Goal: Task Accomplishment & Management: Manage account settings

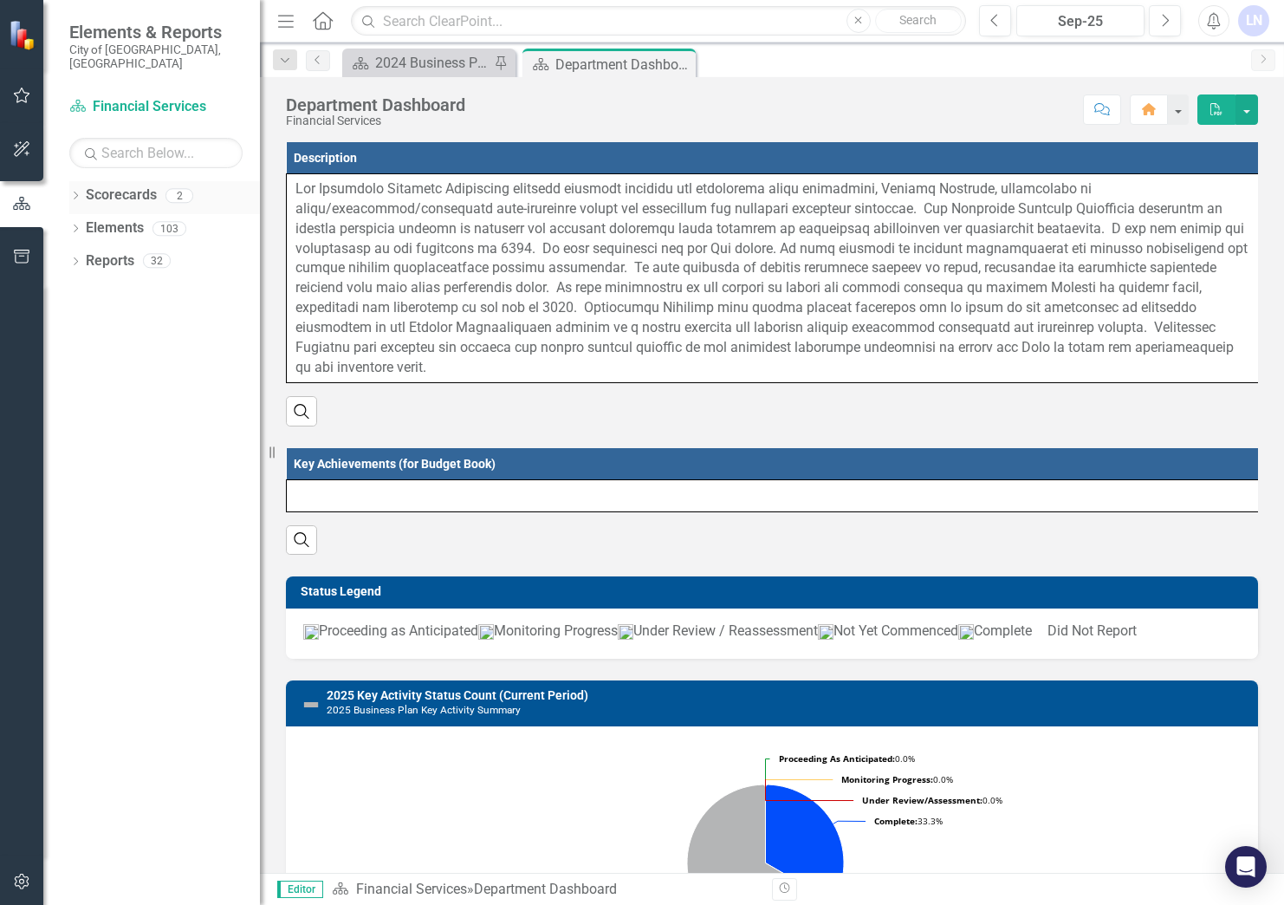
click at [75, 192] on icon "Dropdown" at bounding box center [75, 197] width 12 height 10
click at [75, 258] on icon "Dropdown" at bounding box center [75, 263] width 12 height 10
click at [84, 291] on icon "Dropdown" at bounding box center [84, 296] width 12 height 10
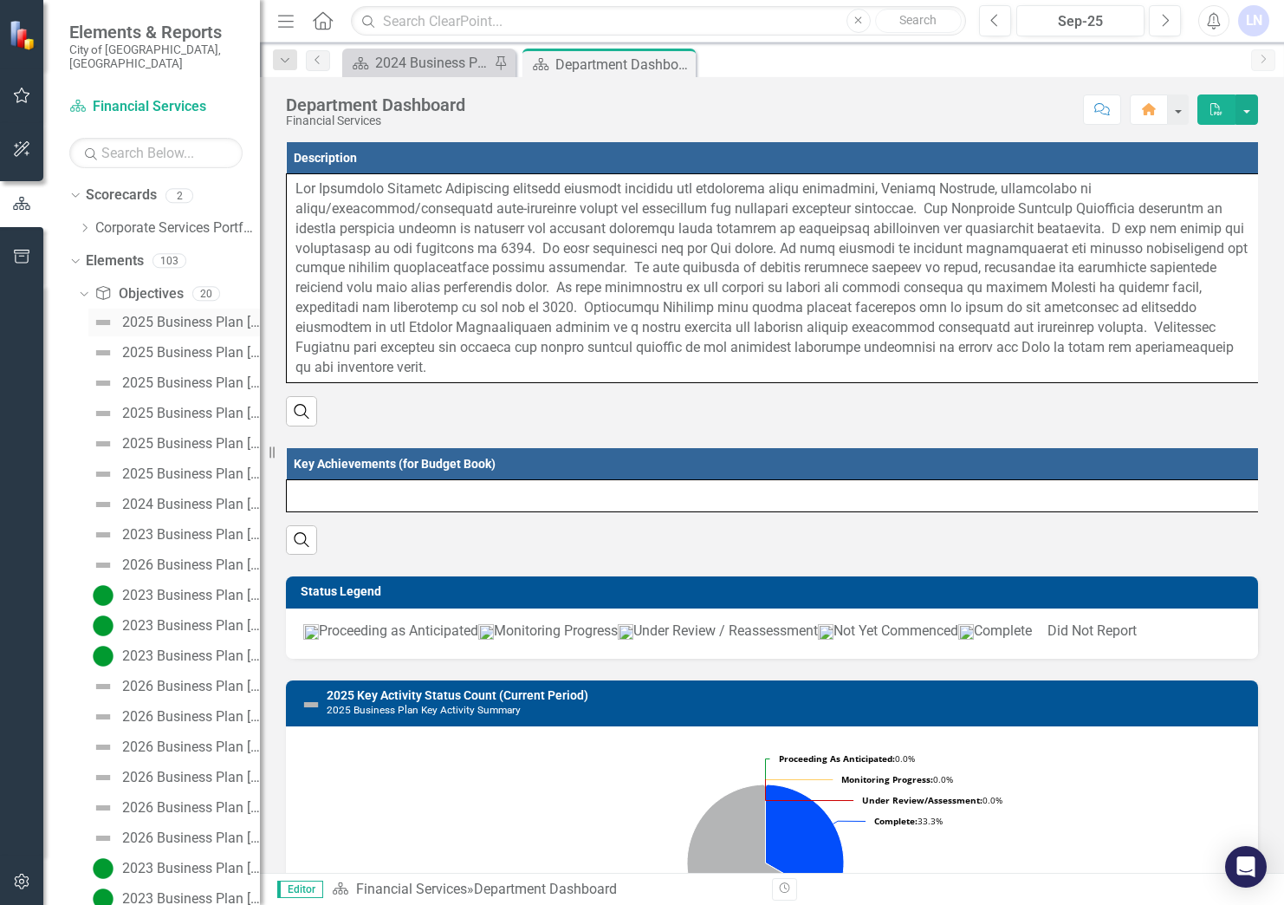
click at [160, 315] on div "2025 Business Plan [Executive Summary]" at bounding box center [191, 323] width 138 height 16
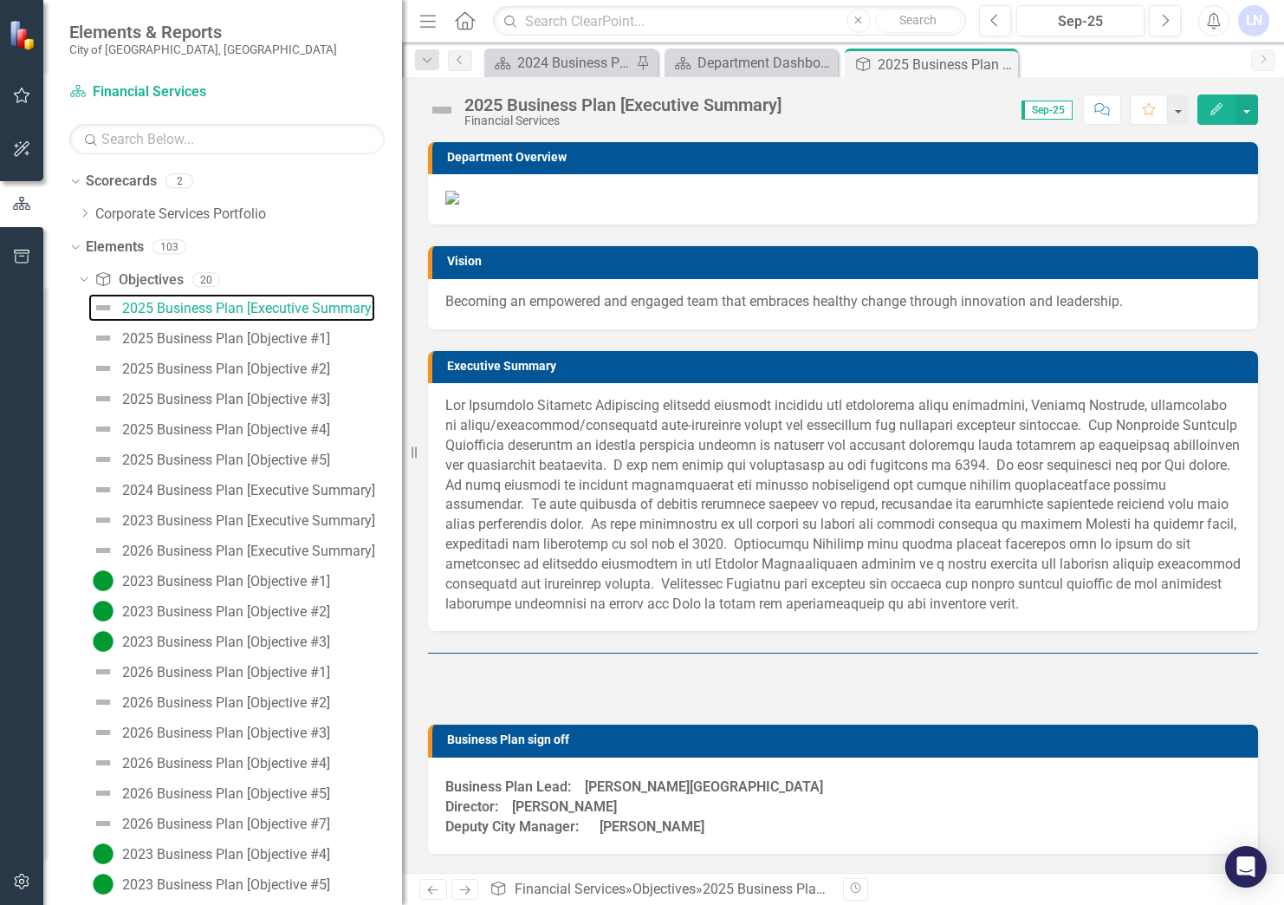
drag, startPoint x: 260, startPoint y: 276, endPoint x: 402, endPoint y: 299, distance: 144.1
click at [402, 299] on div "Resize" at bounding box center [409, 452] width 14 height 905
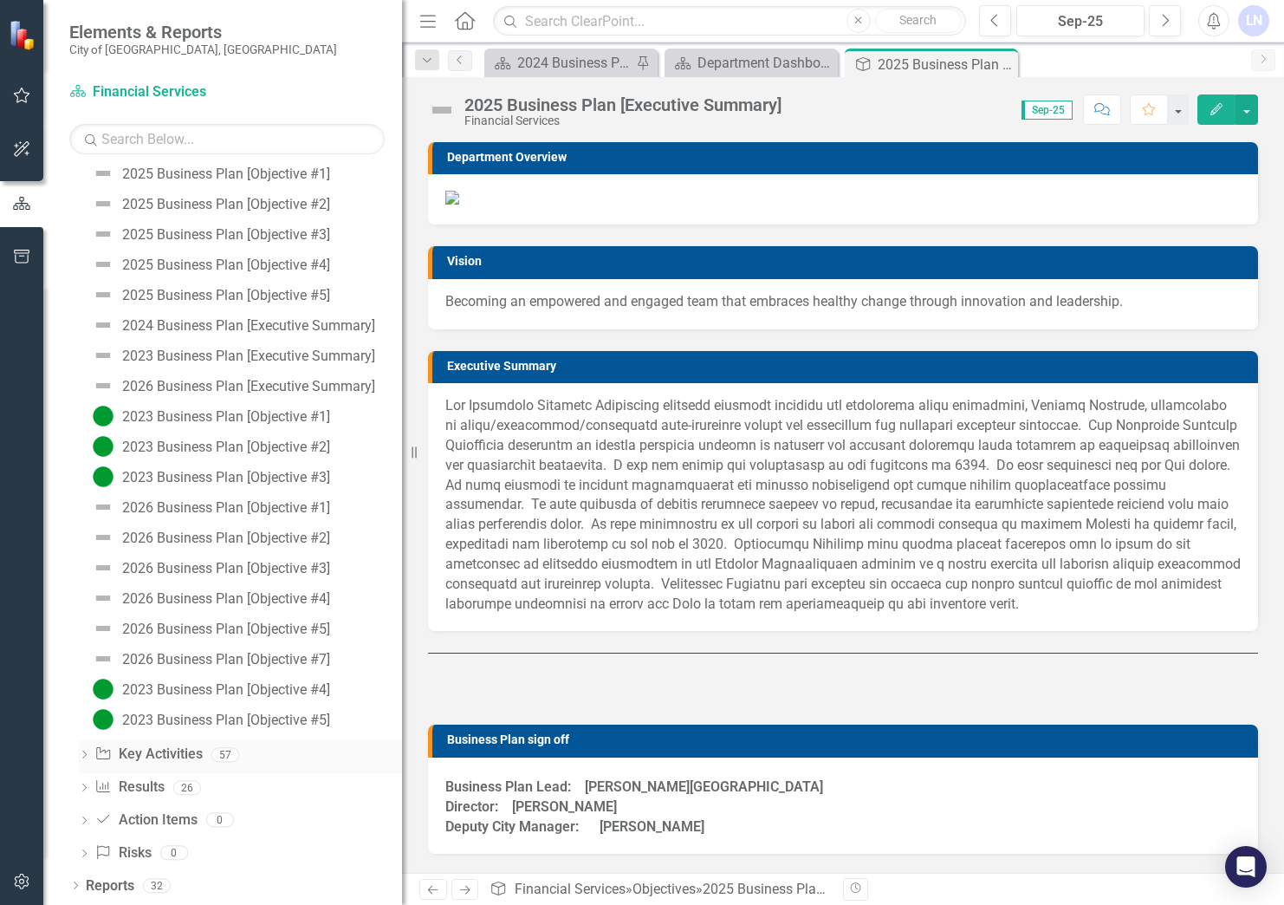
click at [81, 753] on icon "Dropdown" at bounding box center [84, 756] width 12 height 10
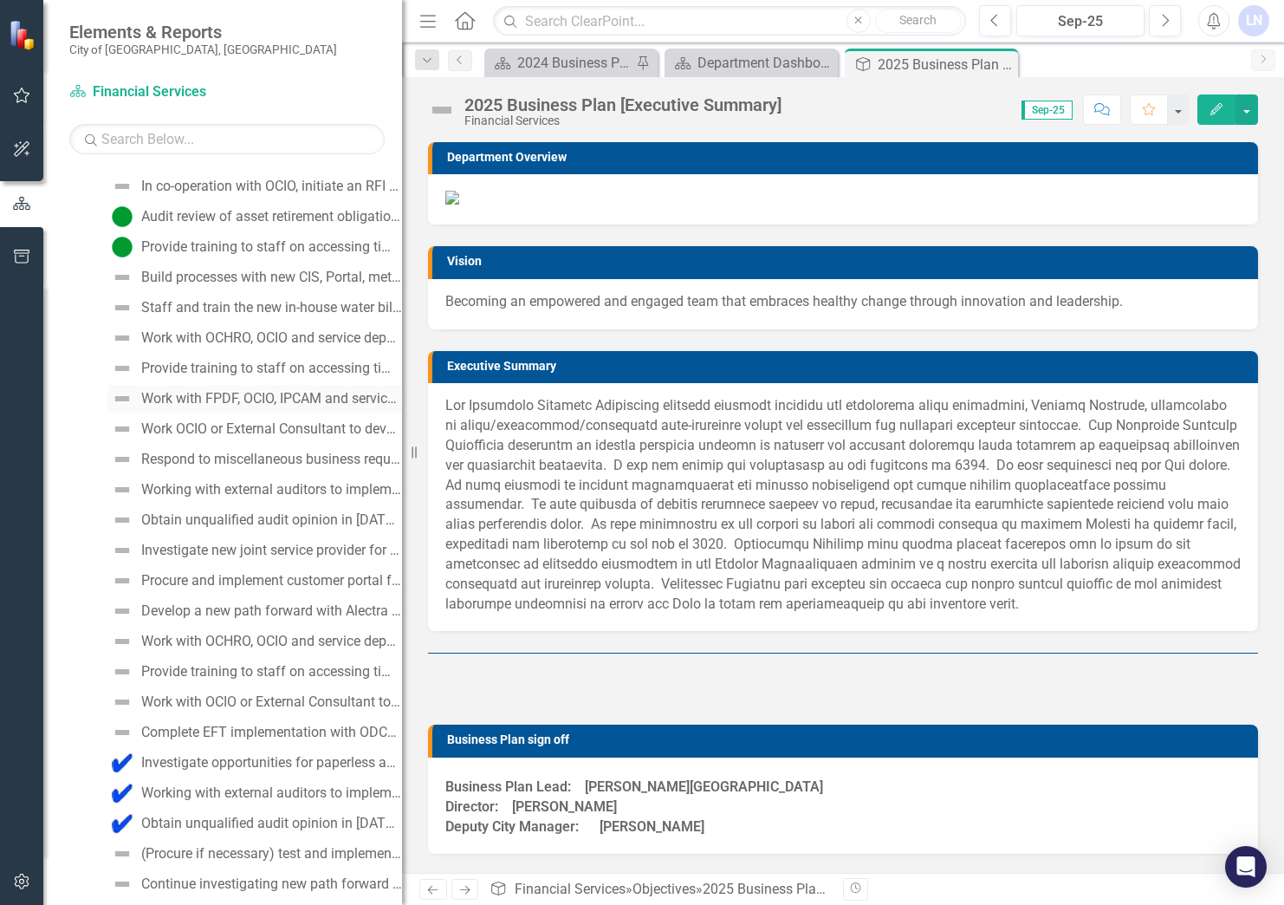
scroll to position [1031, 0]
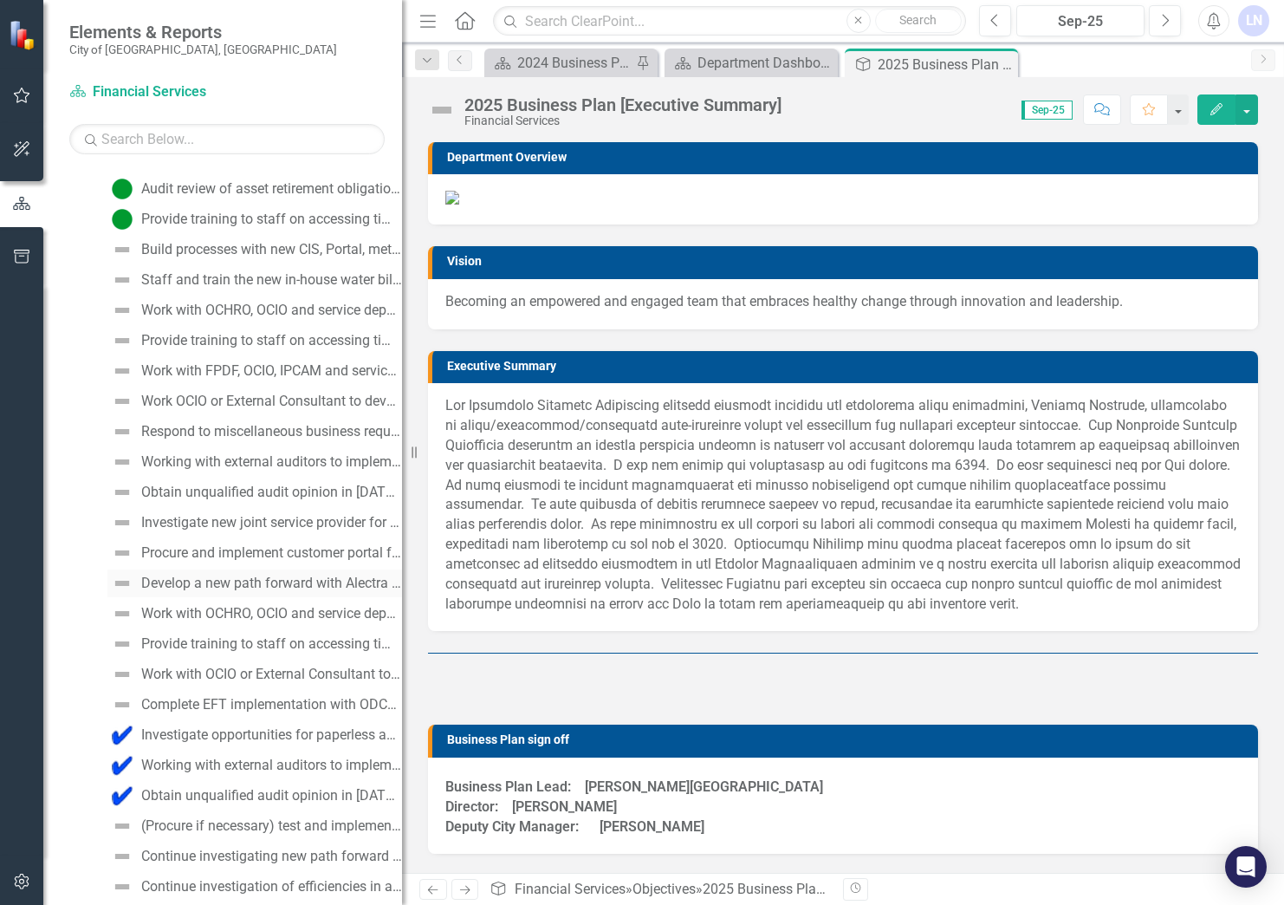
click at [224, 578] on div "Develop a new path forward with Alectra for the provision of water billing, col…" at bounding box center [271, 584] width 261 height 16
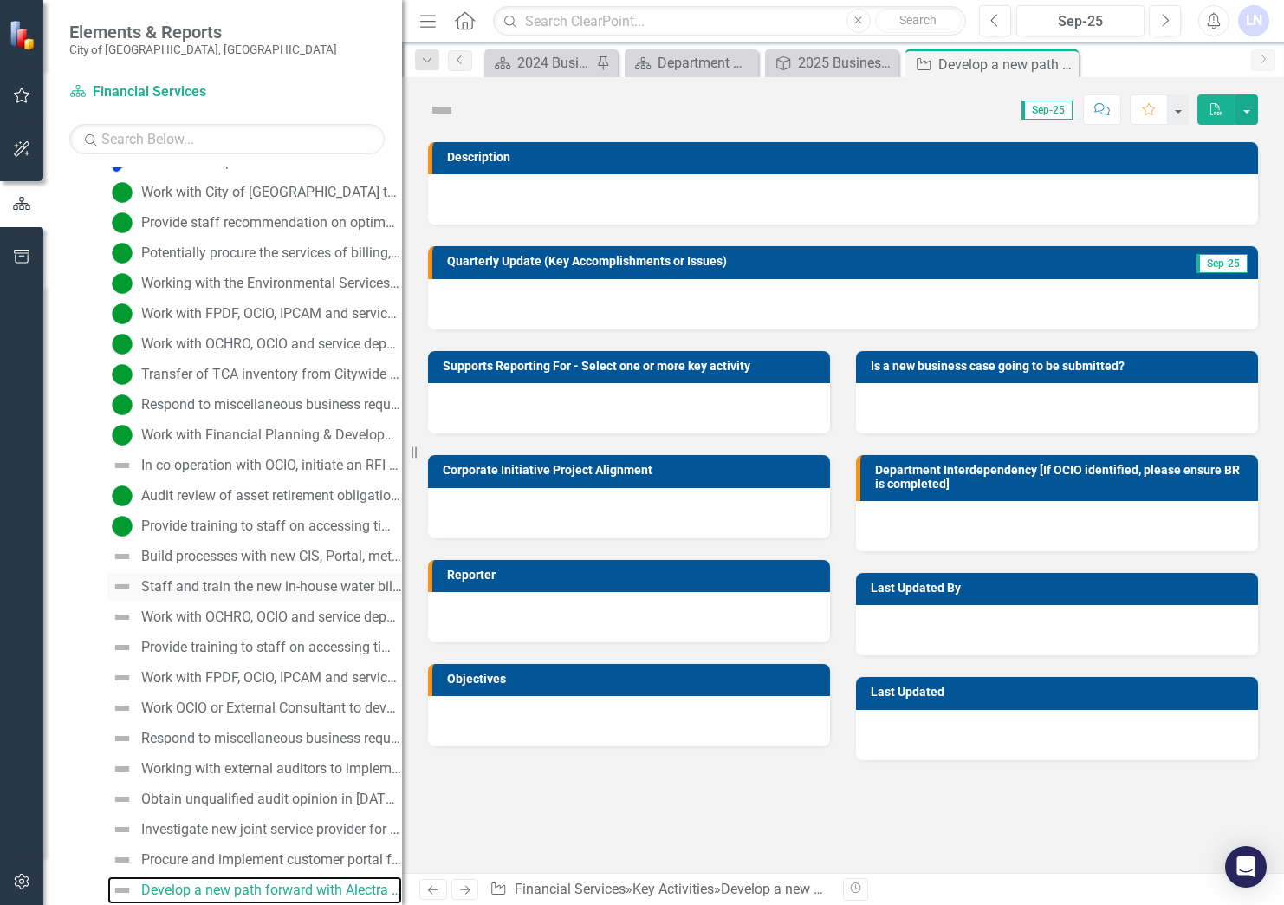
scroll to position [724, 0]
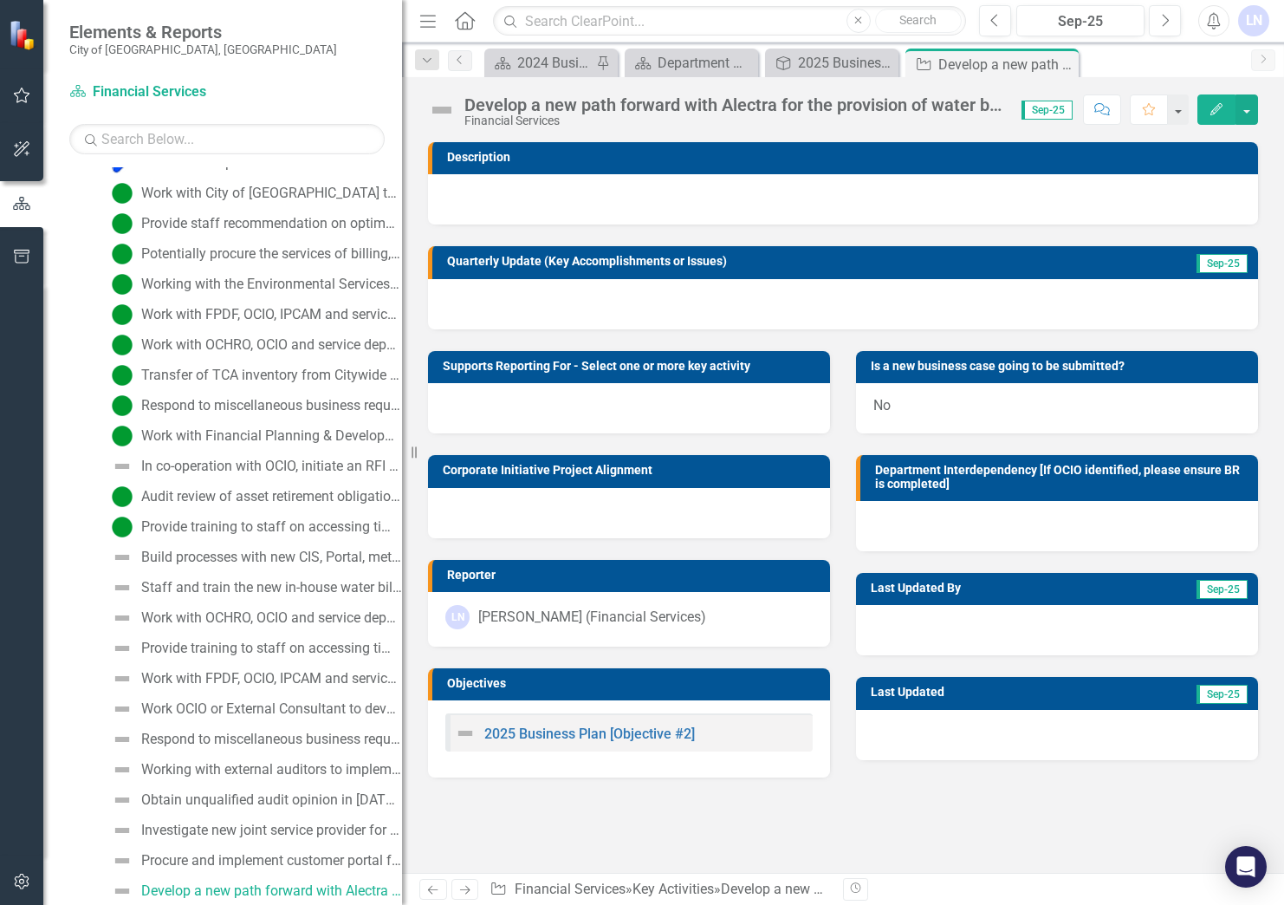
click at [465, 732] on img at bounding box center [465, 733] width 21 height 21
click at [541, 738] on link "2025 Business Plan [Objective #2]" at bounding box center [590, 733] width 211 height 16
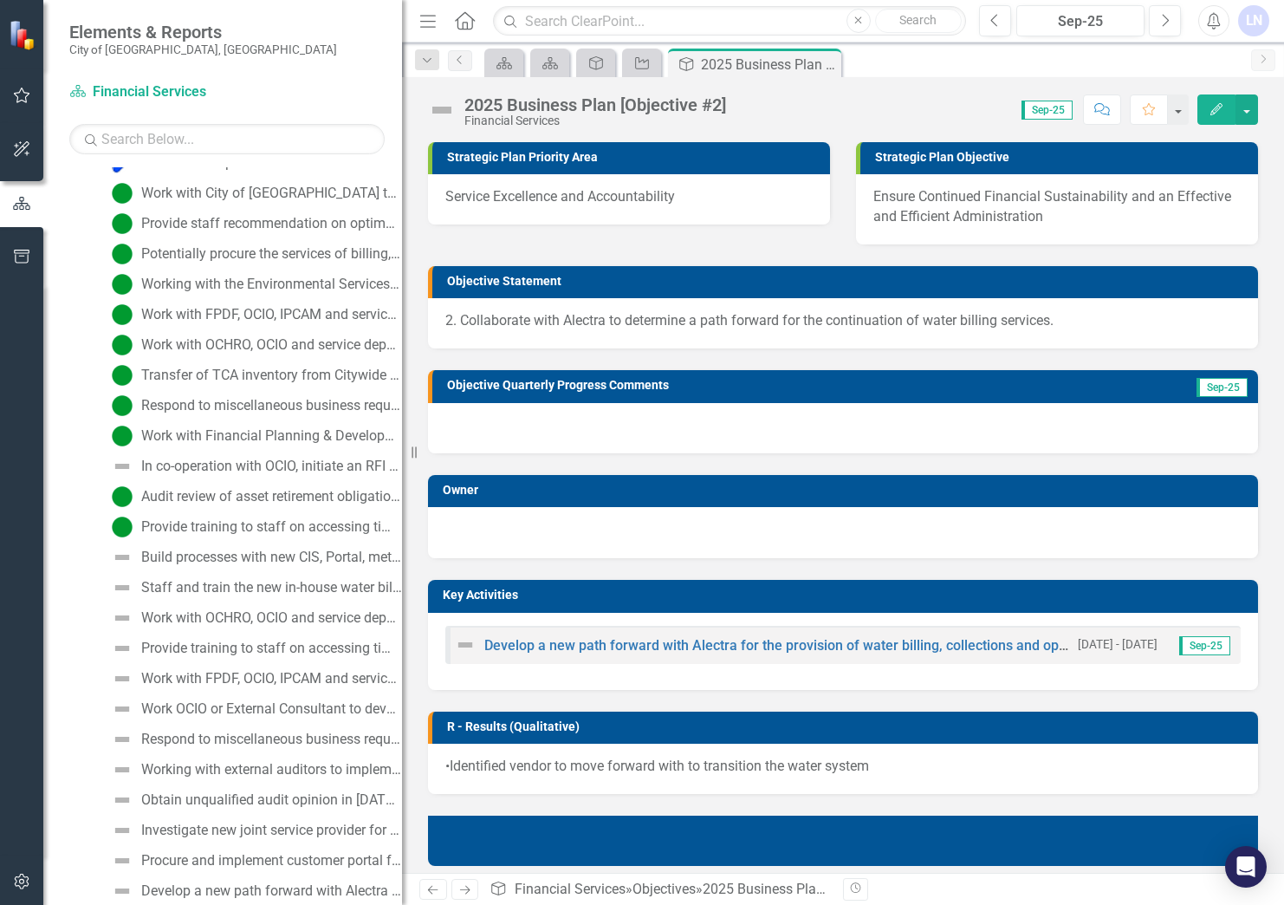
click at [470, 641] on img at bounding box center [465, 644] width 21 height 21
click at [536, 642] on link "Develop a new path forward with Alectra for the provision of water billing, col…" at bounding box center [929, 645] width 889 height 16
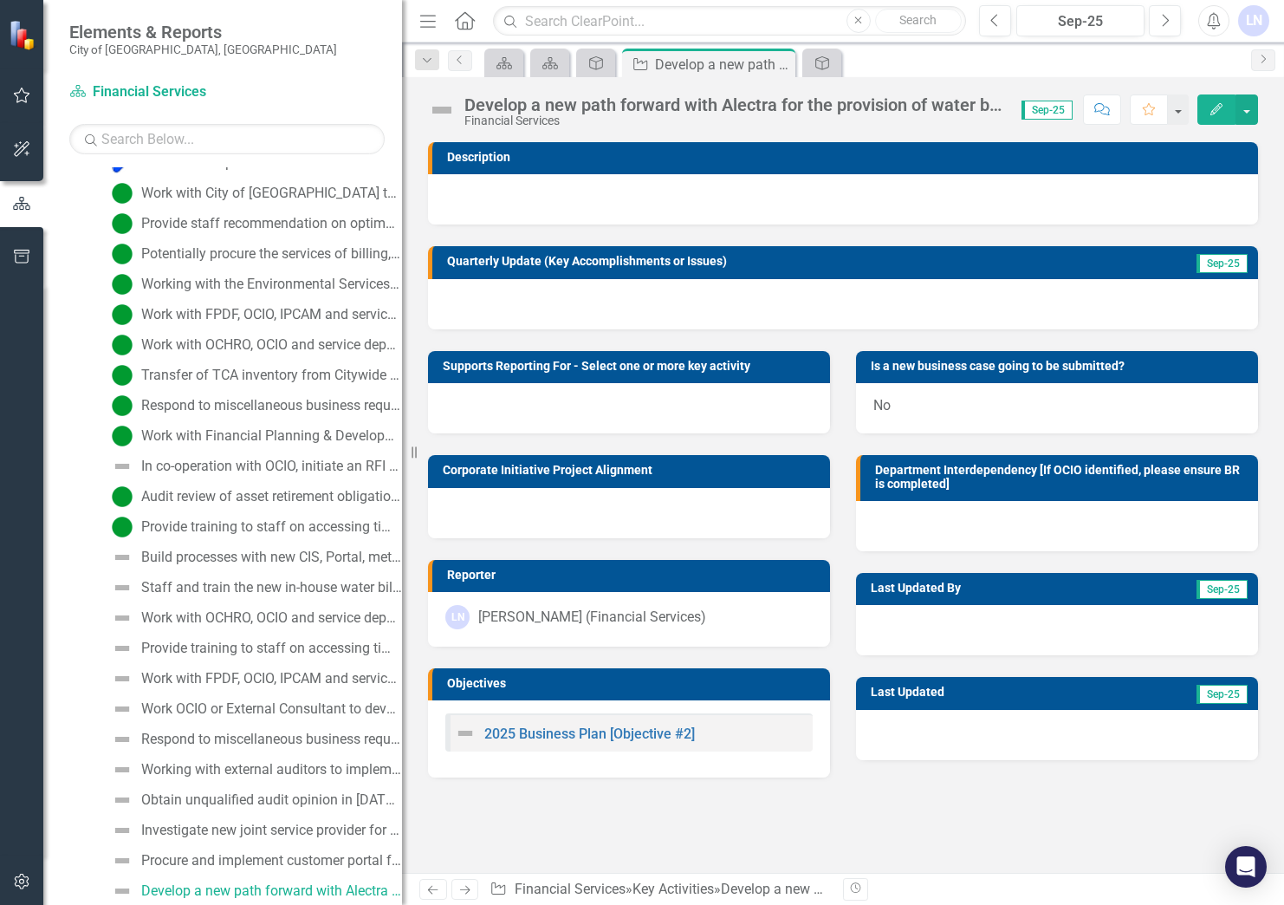
click at [439, 109] on img at bounding box center [442, 110] width 28 height 28
click at [513, 104] on div "Develop a new path forward with Alectra for the provision of water billing, col…" at bounding box center [735, 104] width 540 height 19
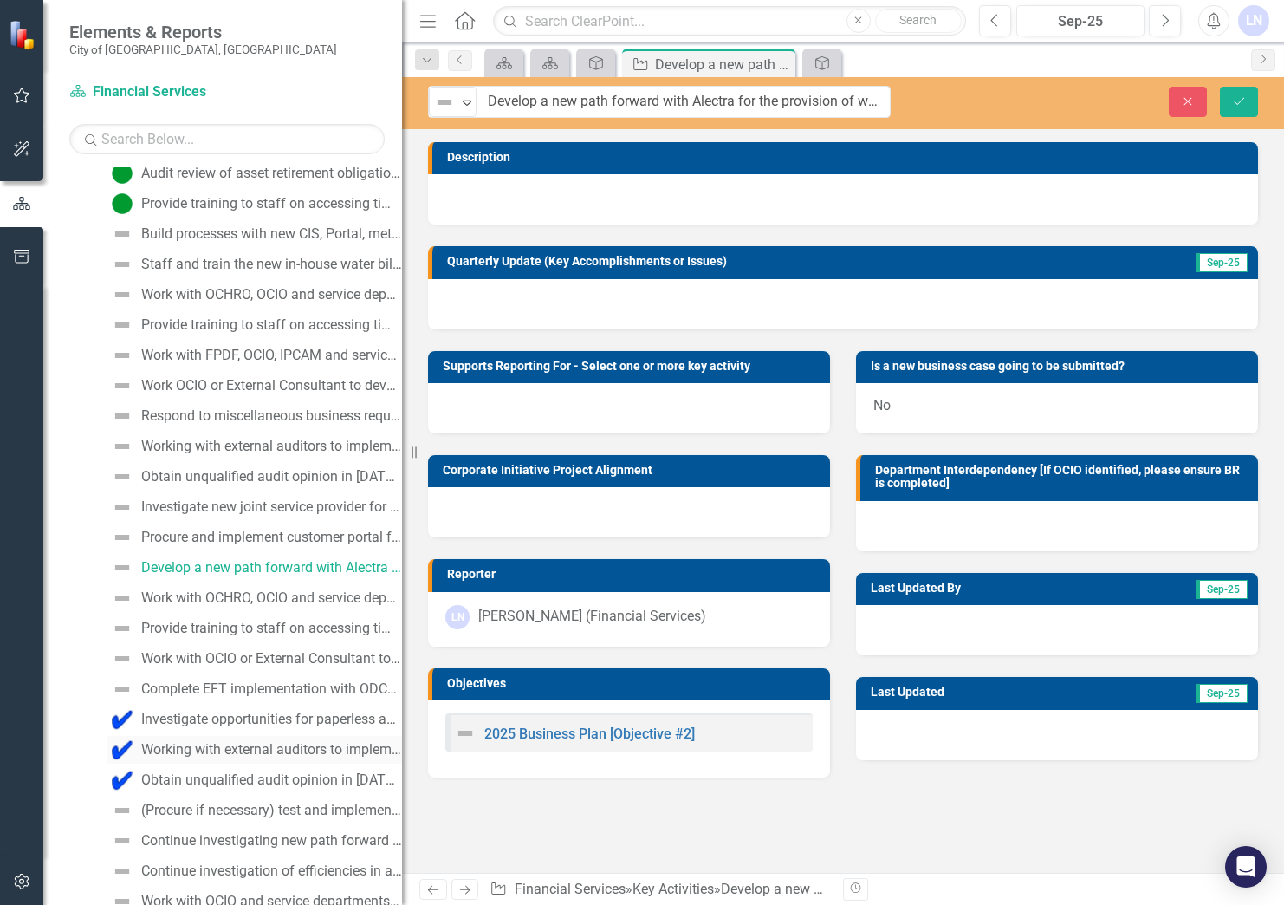
scroll to position [1027, 0]
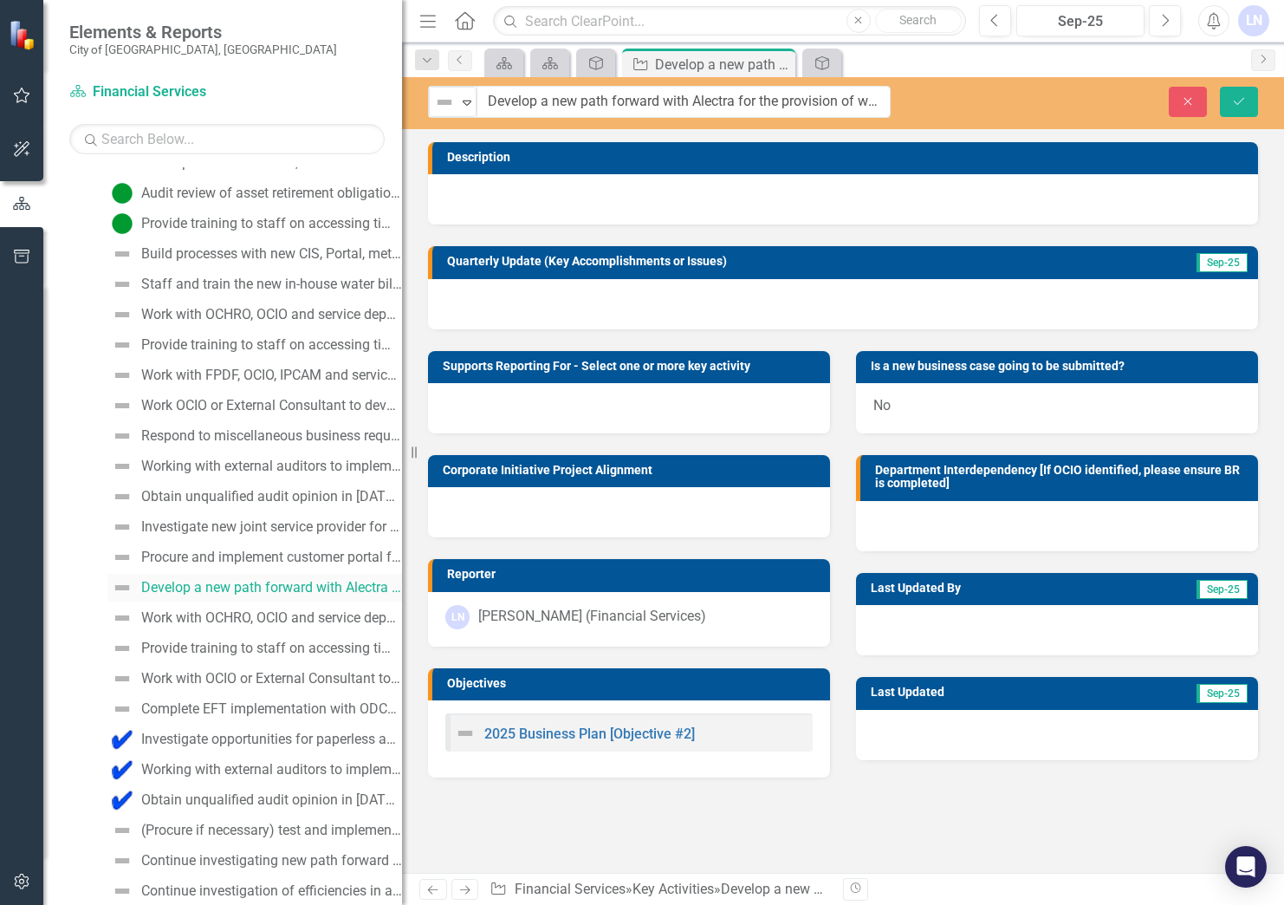
click at [246, 589] on div "Develop a new path forward with Alectra for the provision of water billing, col…" at bounding box center [271, 588] width 261 height 16
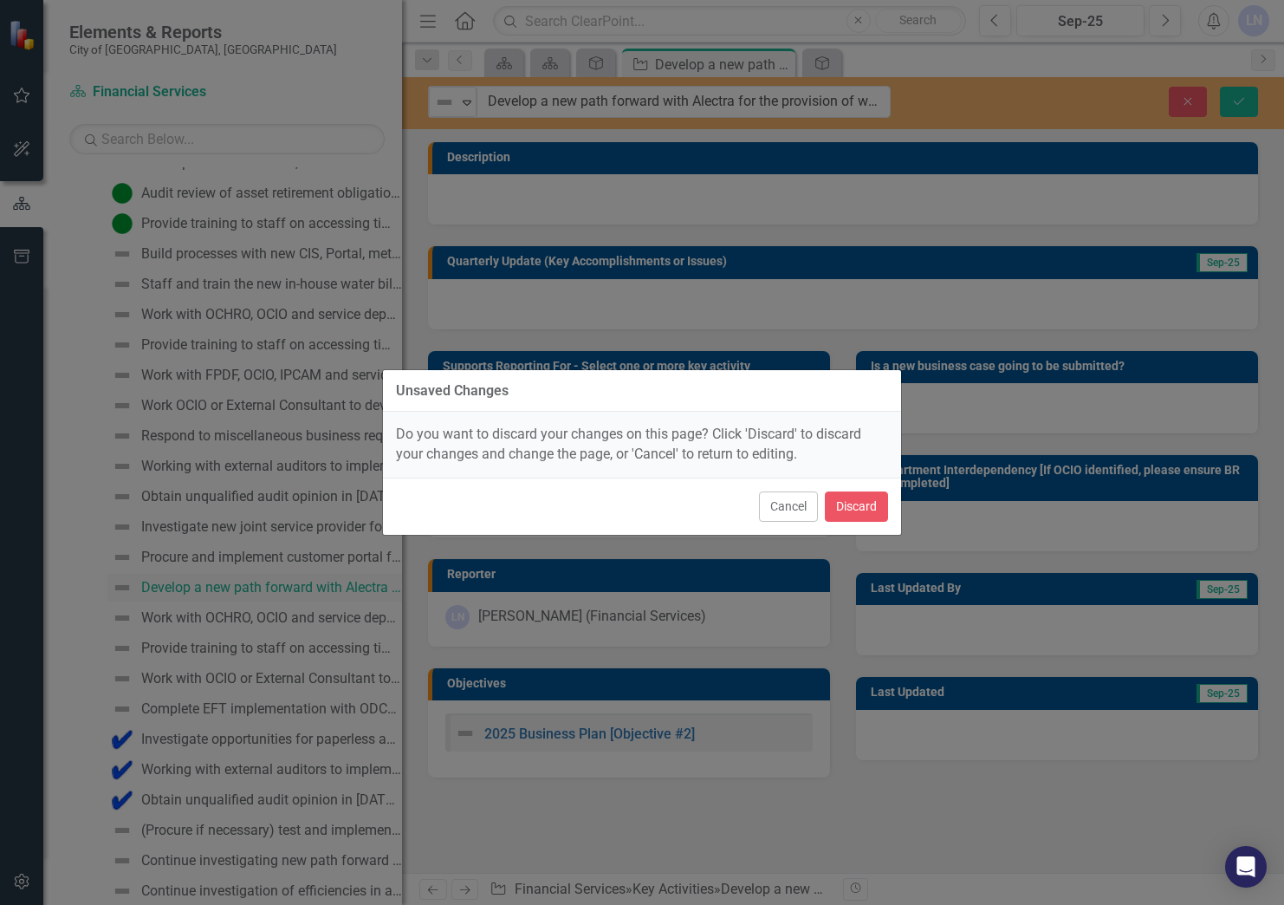
click at [246, 589] on div "Unsaved Changes Do you want to discard your changes on this page? Click 'Discar…" at bounding box center [642, 452] width 1284 height 905
click at [780, 502] on button "Cancel" at bounding box center [788, 506] width 59 height 30
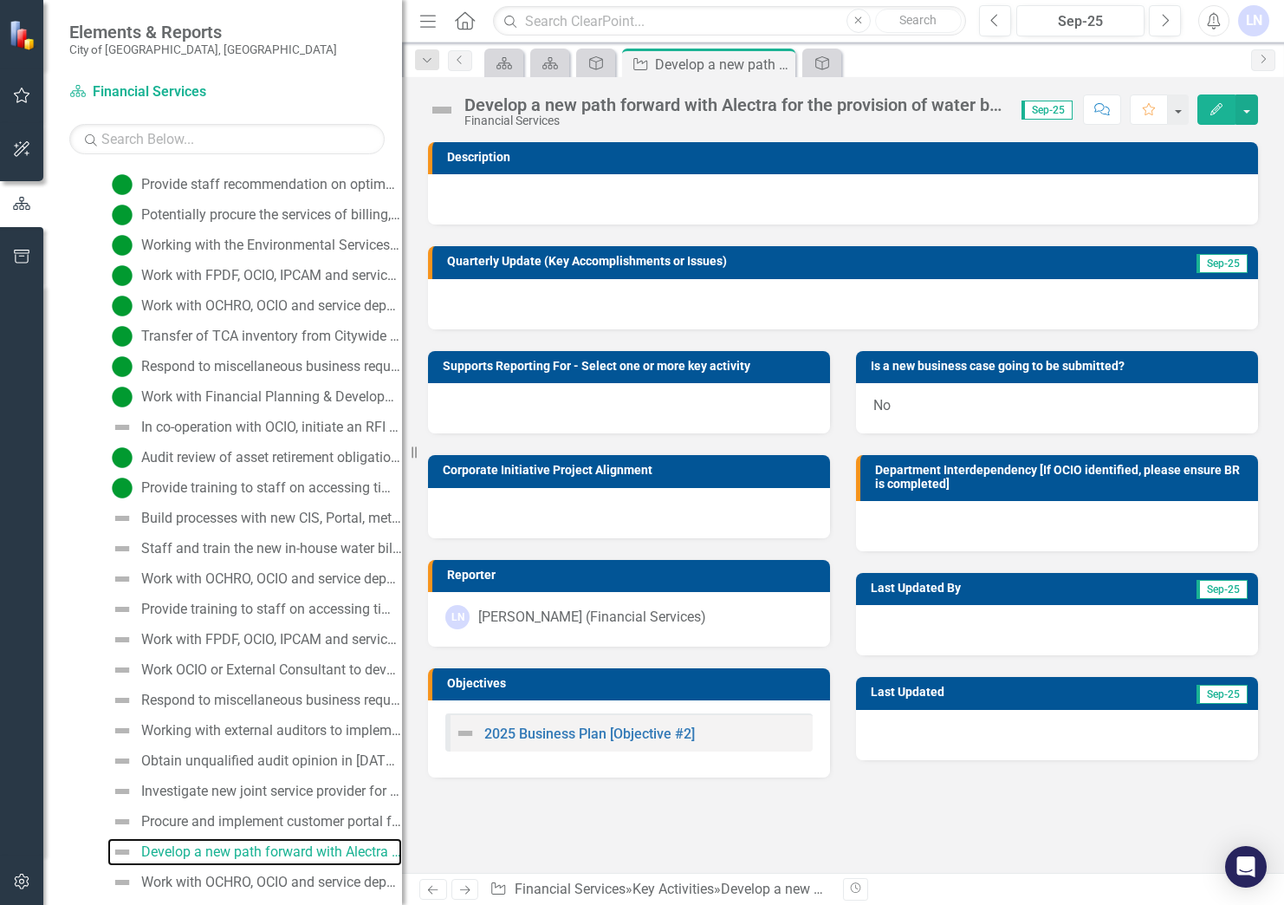
scroll to position [724, 0]
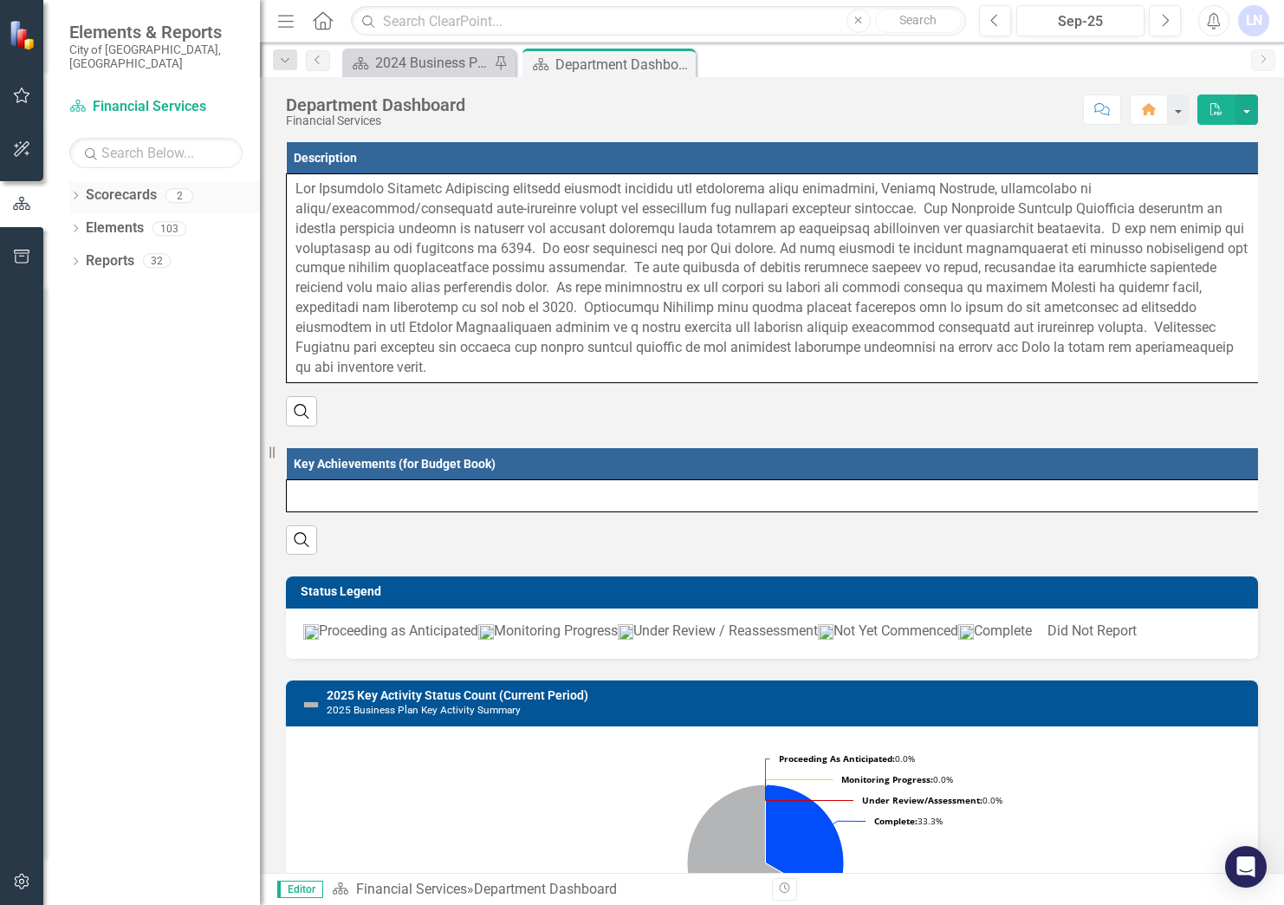
click at [76, 192] on icon "Dropdown" at bounding box center [75, 197] width 12 height 10
click at [76, 256] on div "Dropdown" at bounding box center [75, 263] width 12 height 15
click at [85, 290] on icon at bounding box center [84, 294] width 4 height 8
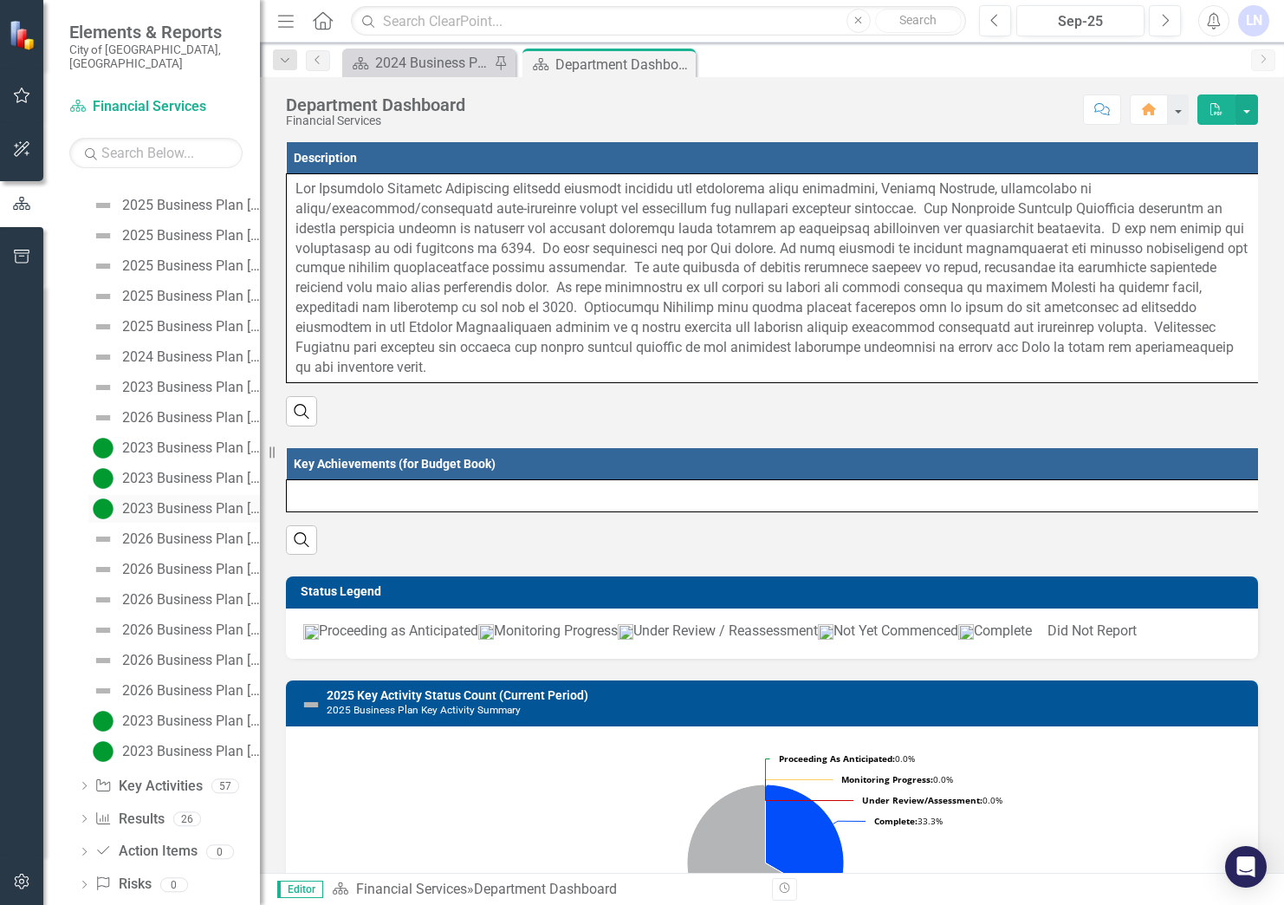
scroll to position [165, 0]
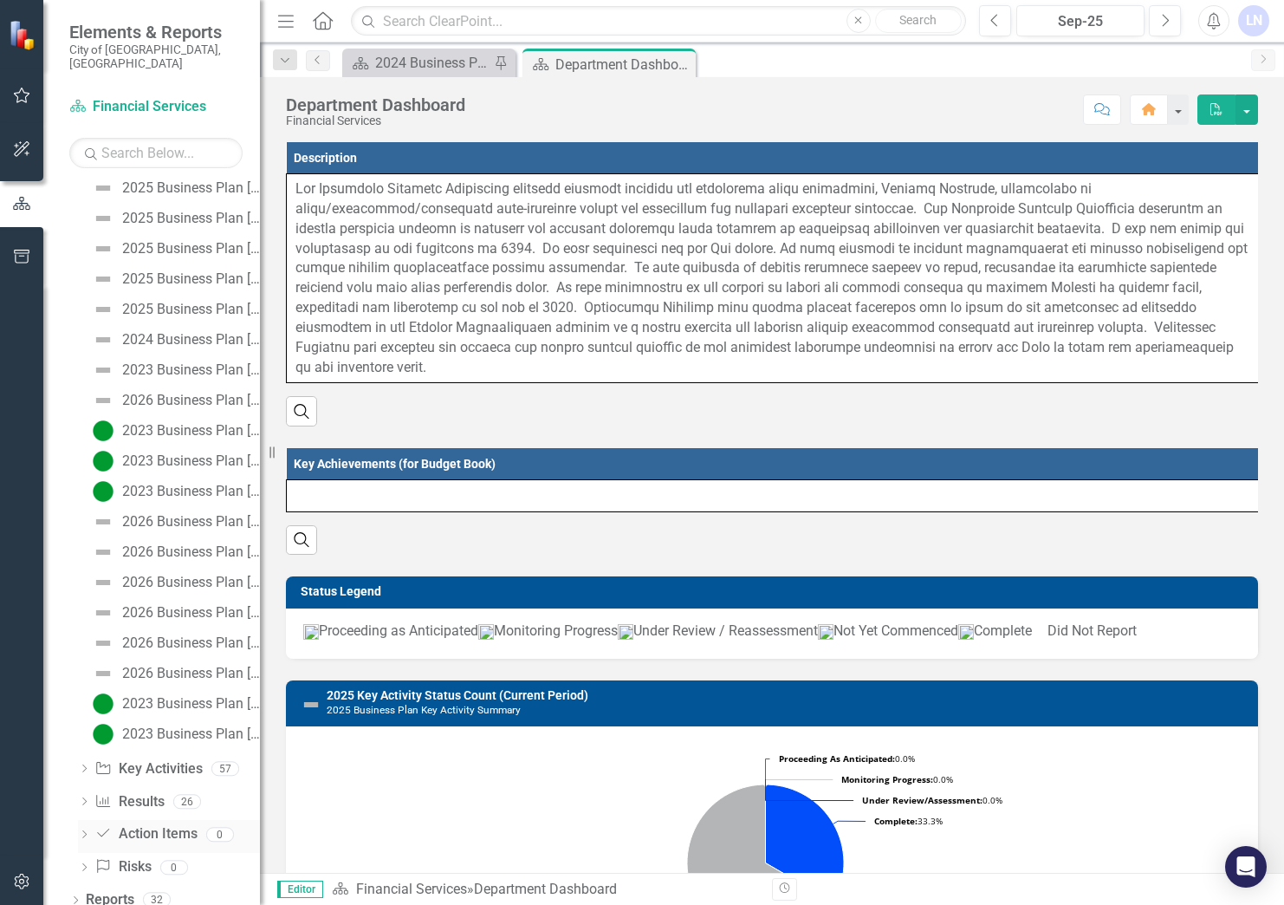
click at [84, 831] on icon "Dropdown" at bounding box center [84, 836] width 12 height 10
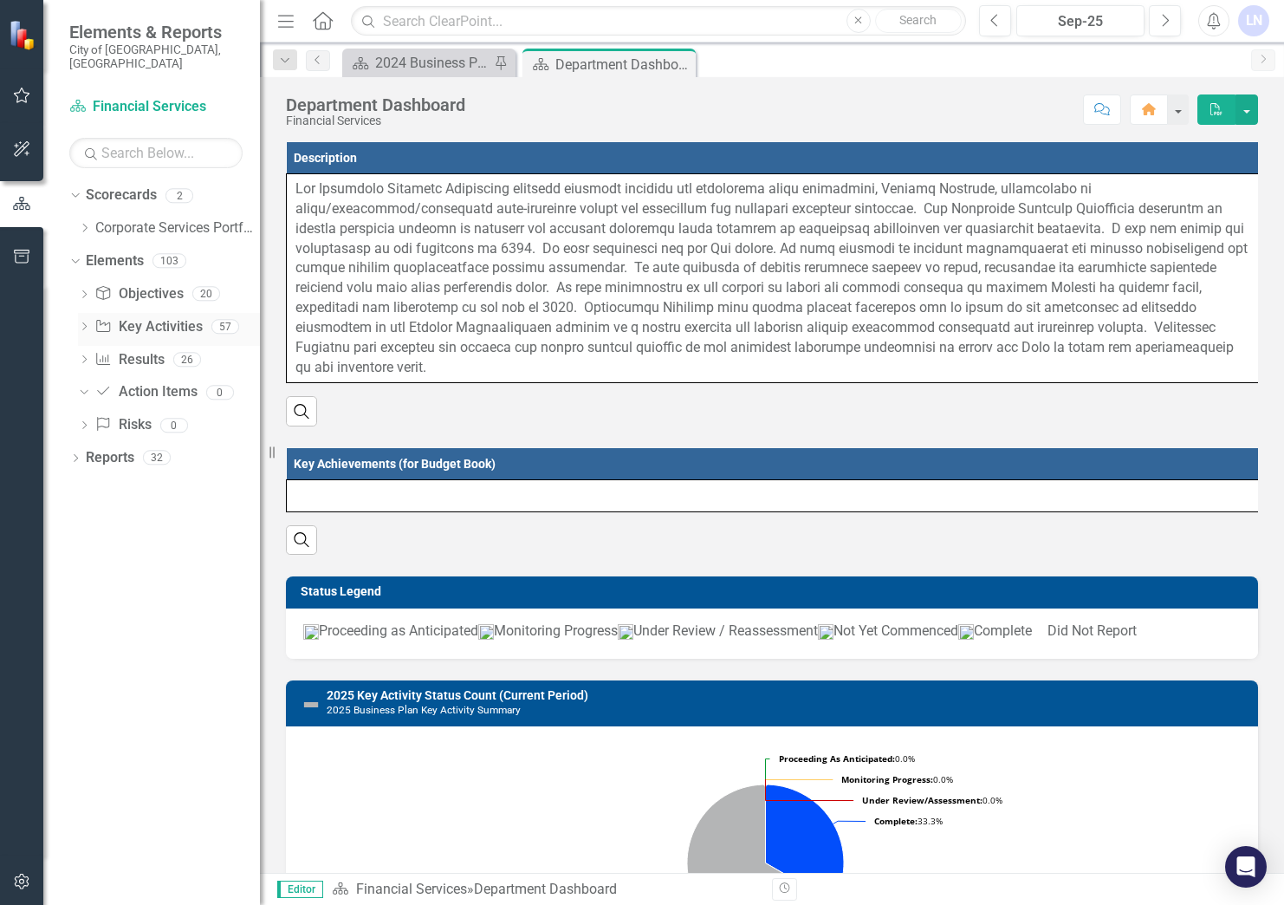
click at [83, 323] on icon "Dropdown" at bounding box center [84, 328] width 12 height 10
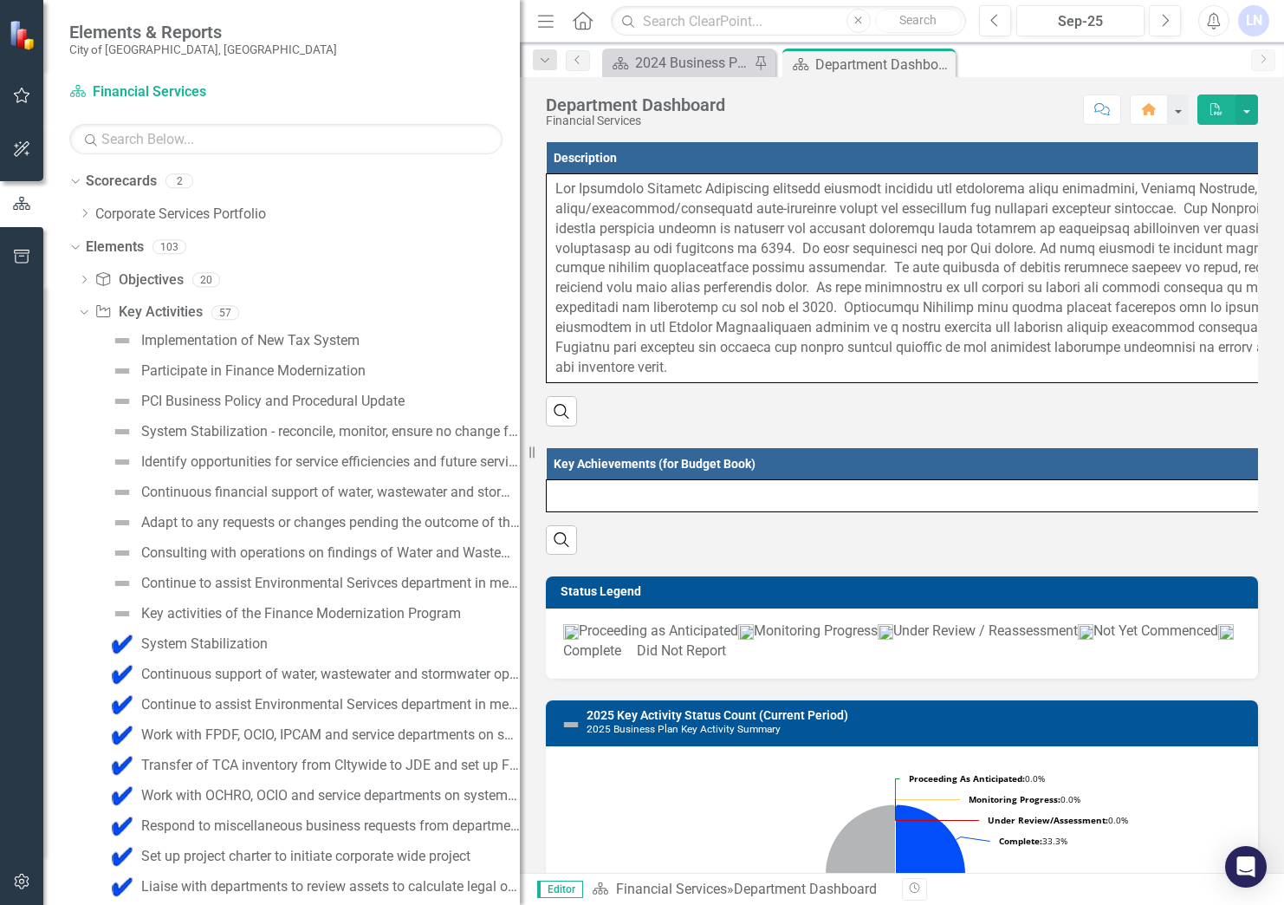
drag, startPoint x: 261, startPoint y: 417, endPoint x: 587, endPoint y: 417, distance: 325.9
click at [587, 417] on div "Elements & Reports City of Vaughan, ON Scorecard Financial Services Search Drop…" at bounding box center [642, 452] width 1284 height 905
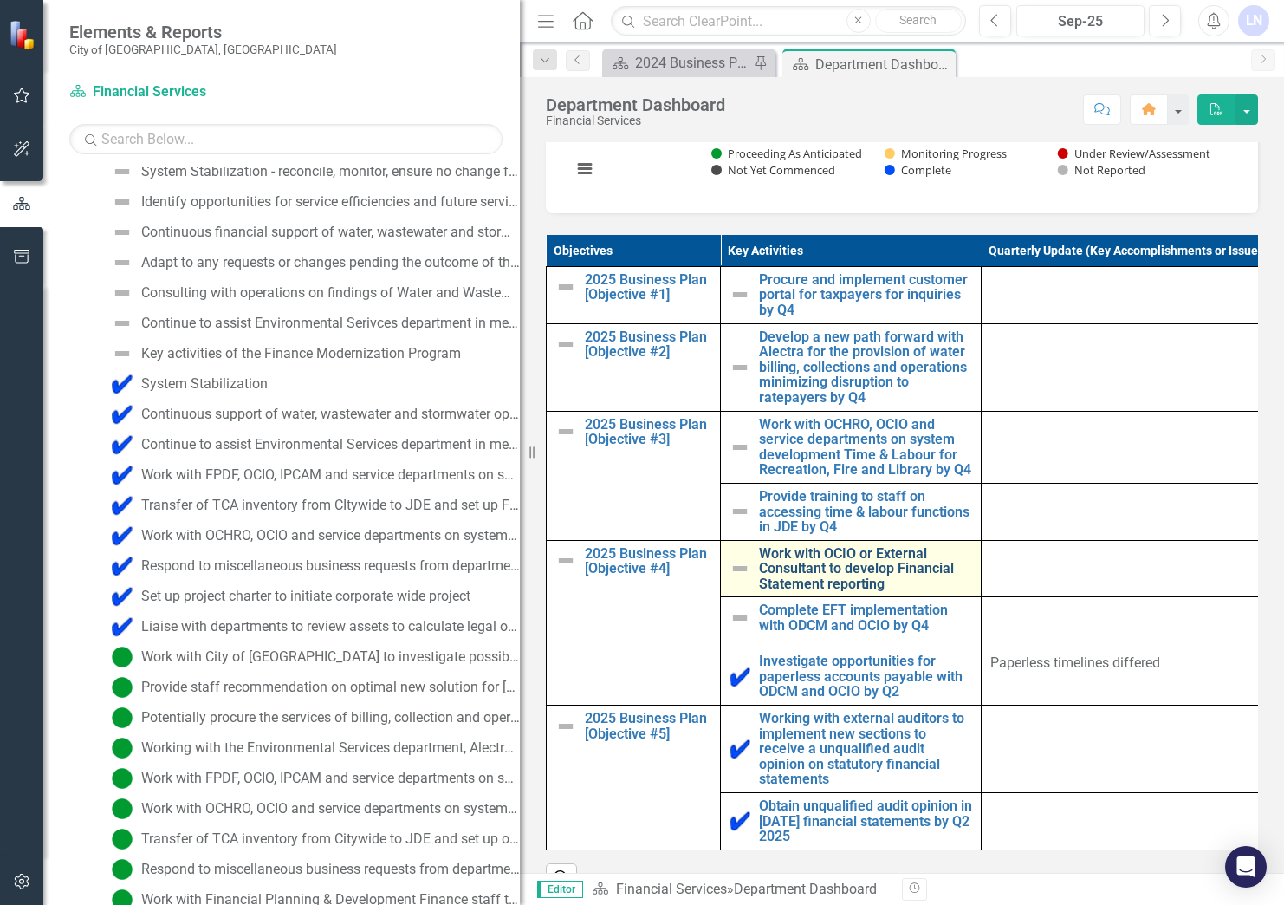
scroll to position [867, 0]
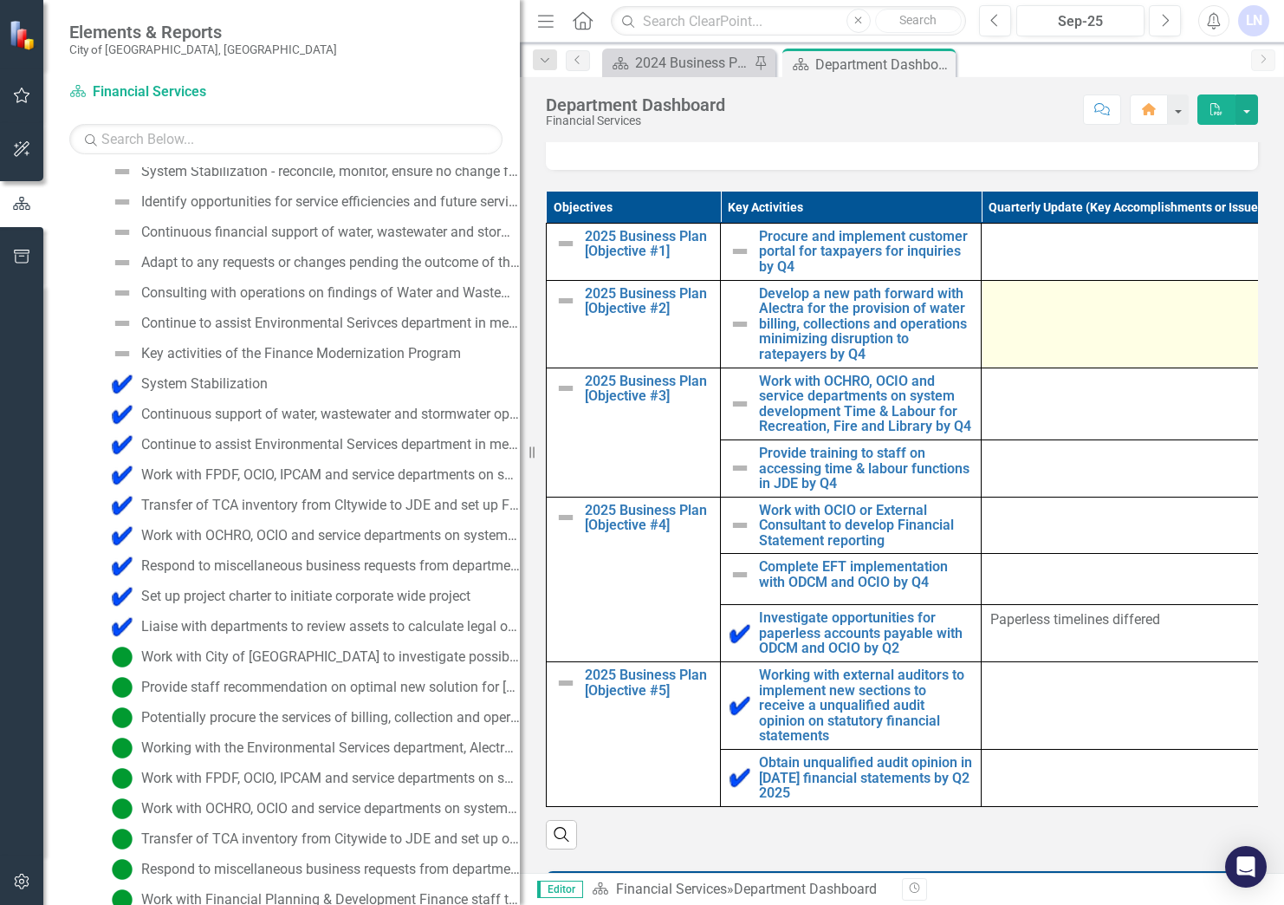
click at [1052, 319] on td at bounding box center [1156, 324] width 348 height 88
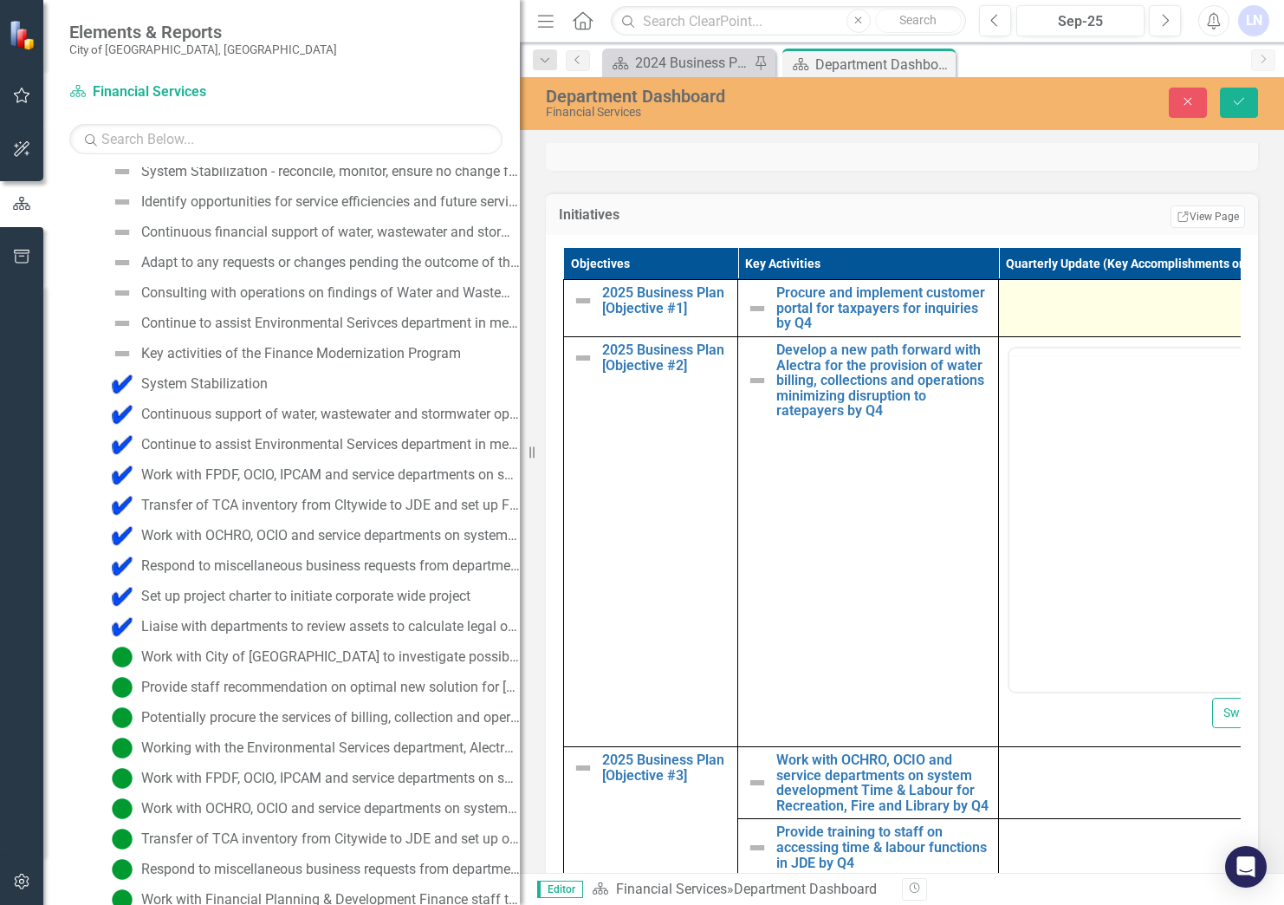
scroll to position [0, 0]
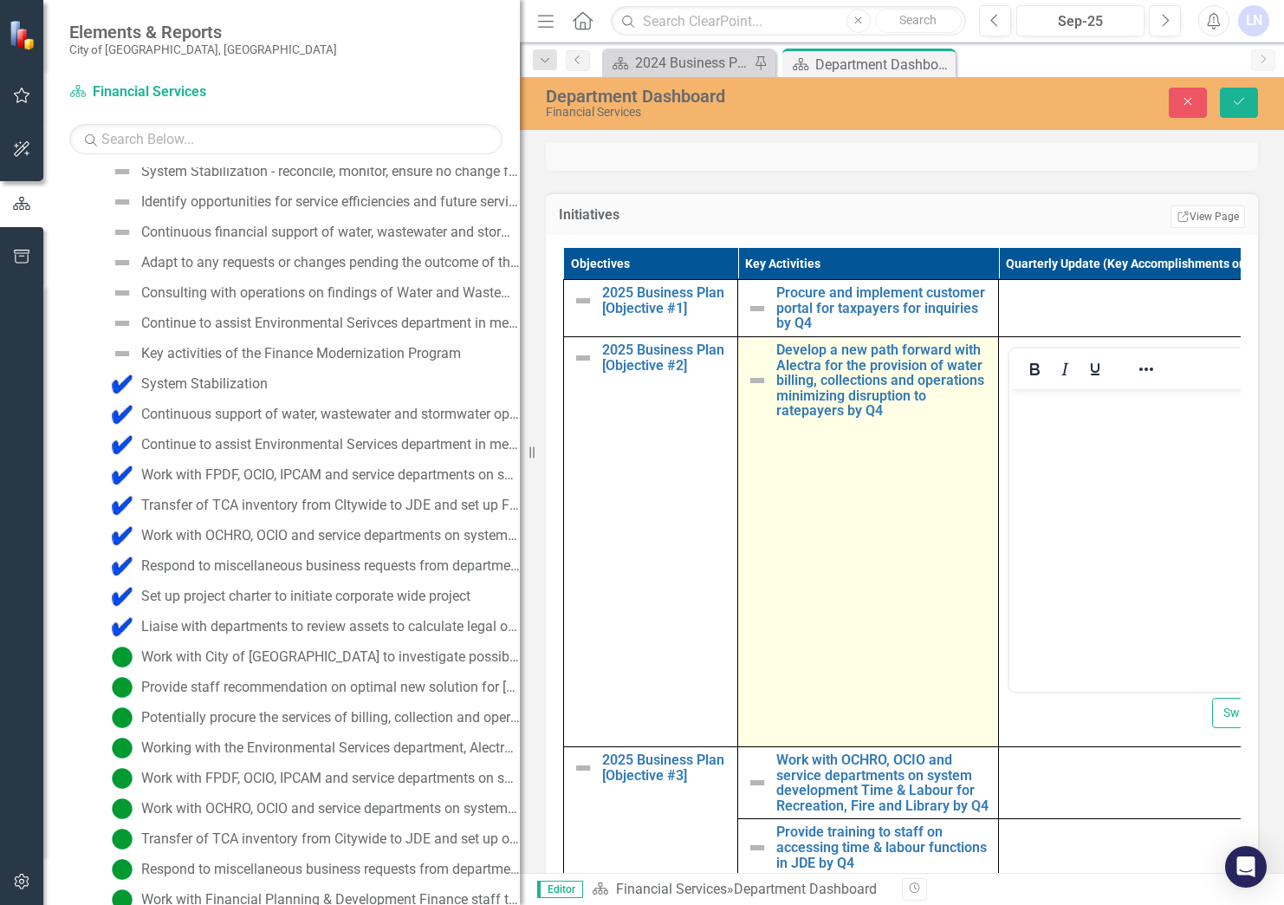
click at [755, 387] on img at bounding box center [757, 380] width 21 height 21
click at [757, 387] on img at bounding box center [757, 380] width 21 height 21
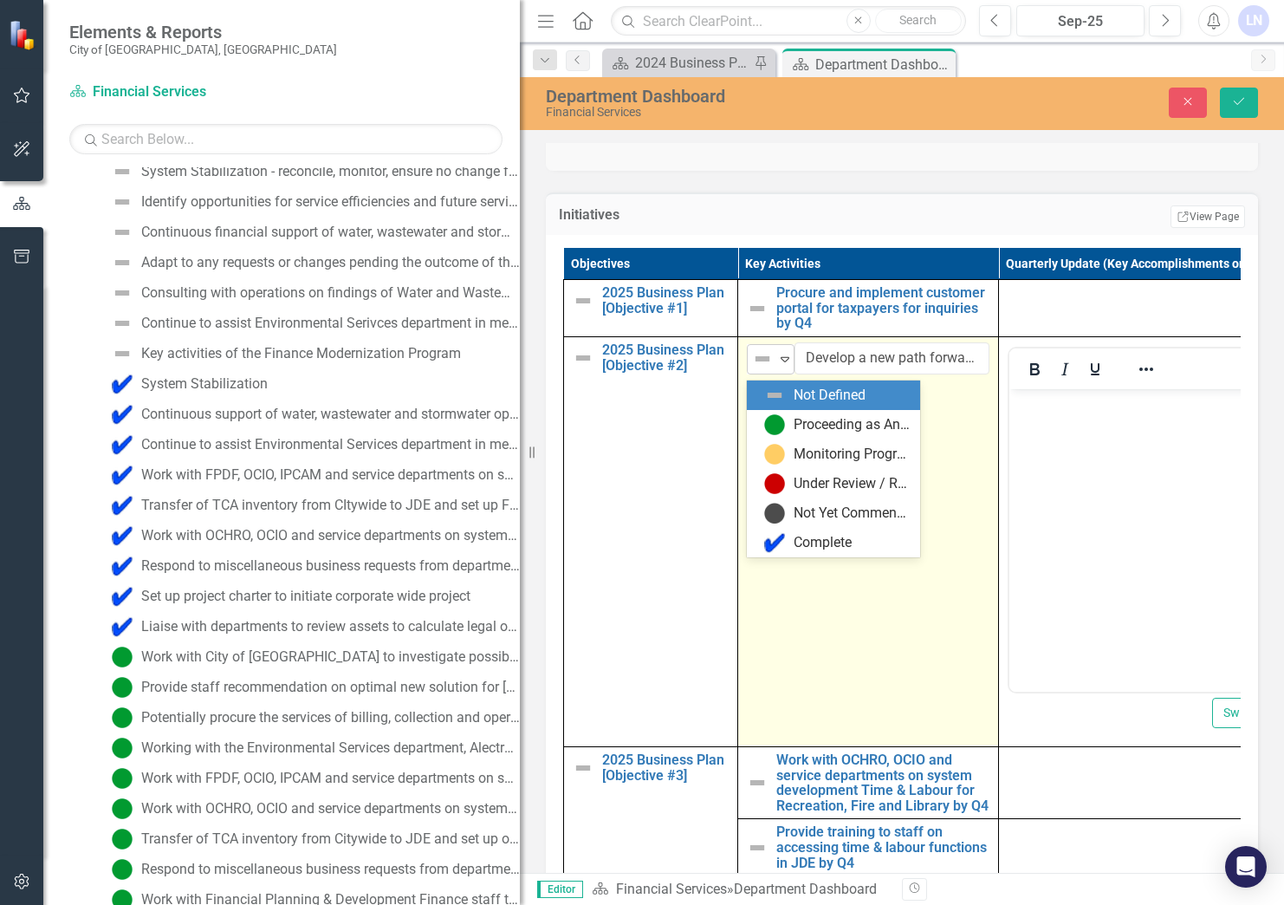
click at [784, 362] on icon at bounding box center [785, 359] width 9 height 5
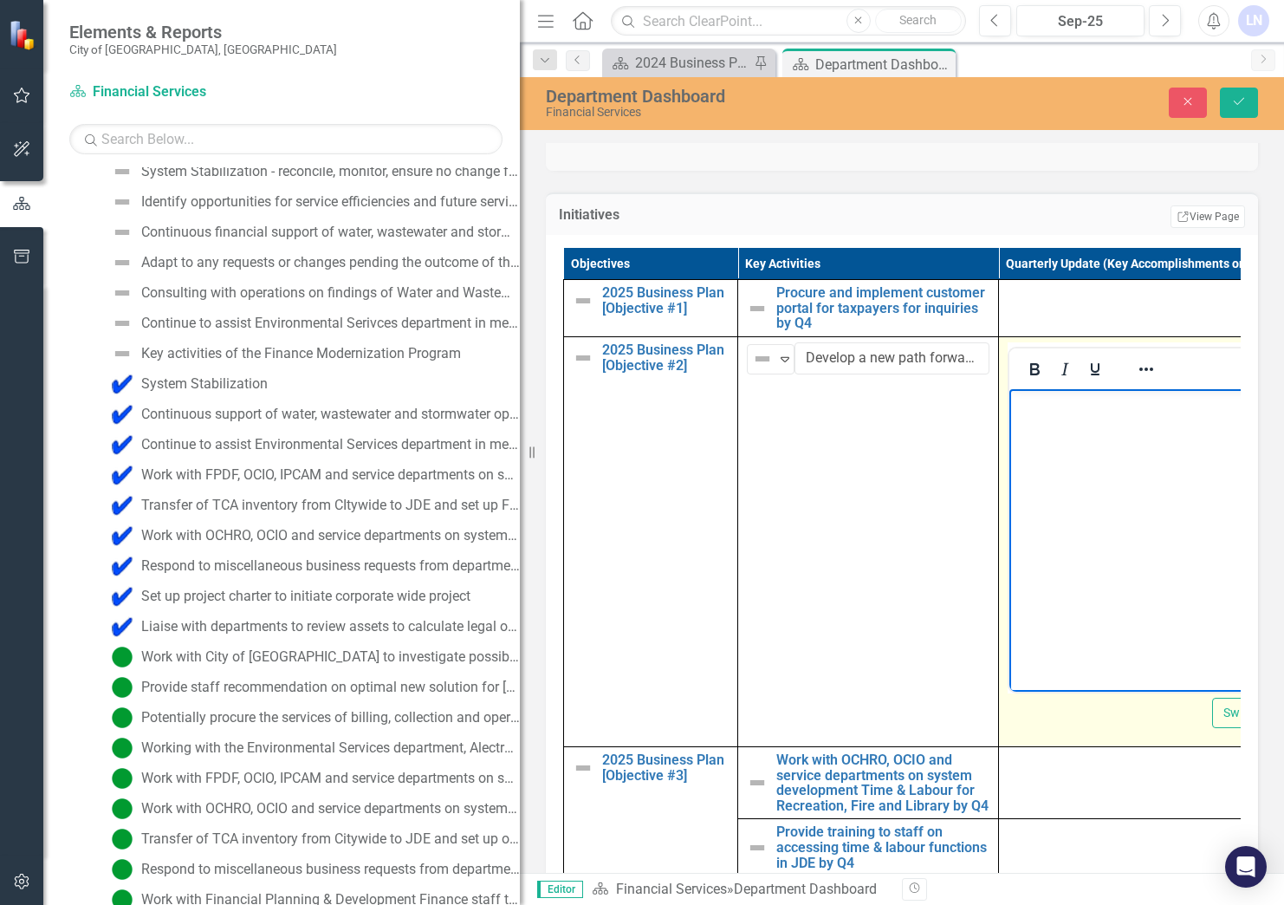
click at [1076, 452] on body "Rich Text Area. Press ALT-0 for help." at bounding box center [1173, 519] width 327 height 260
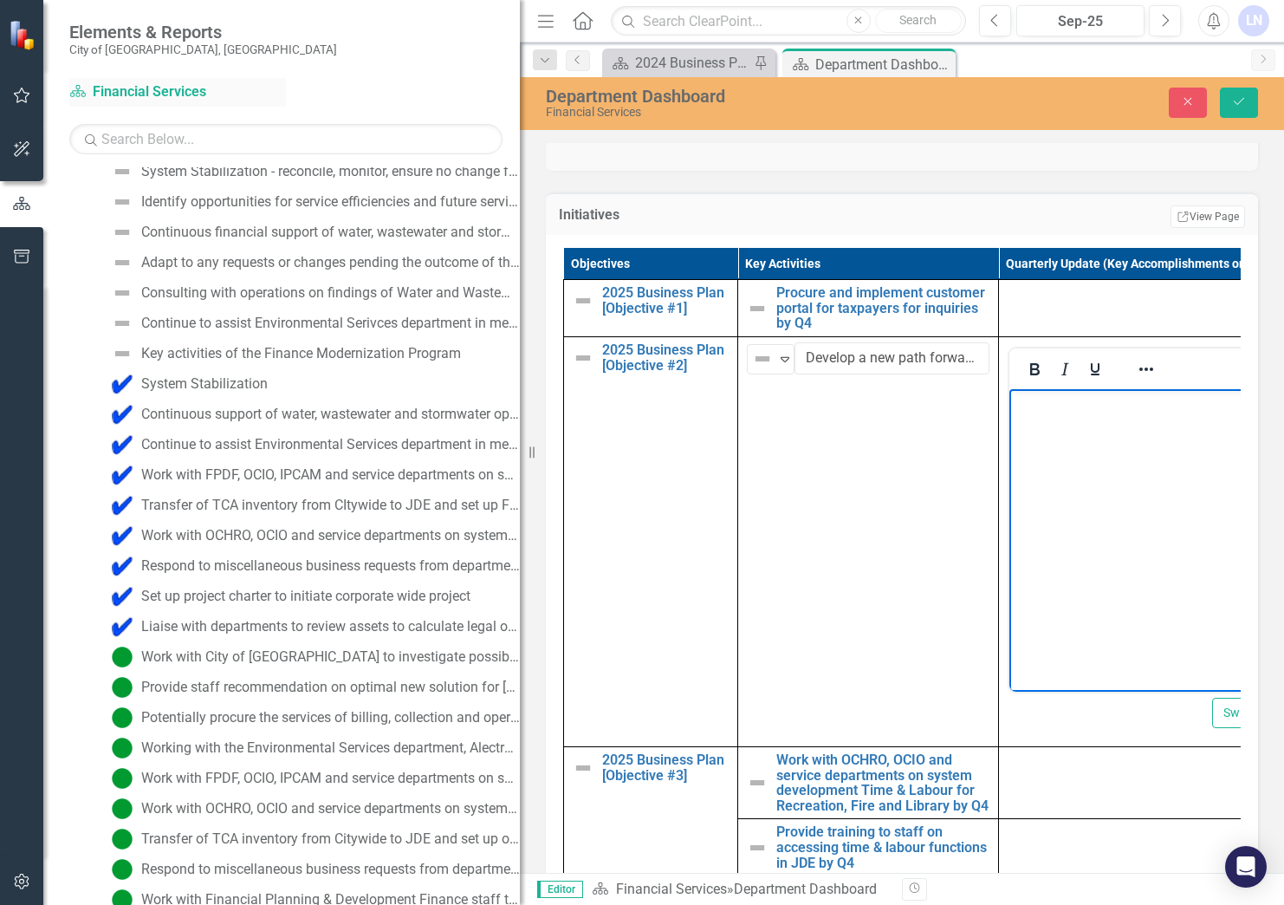
click at [119, 90] on link "Scorecard Financial Services" at bounding box center [177, 92] width 217 height 20
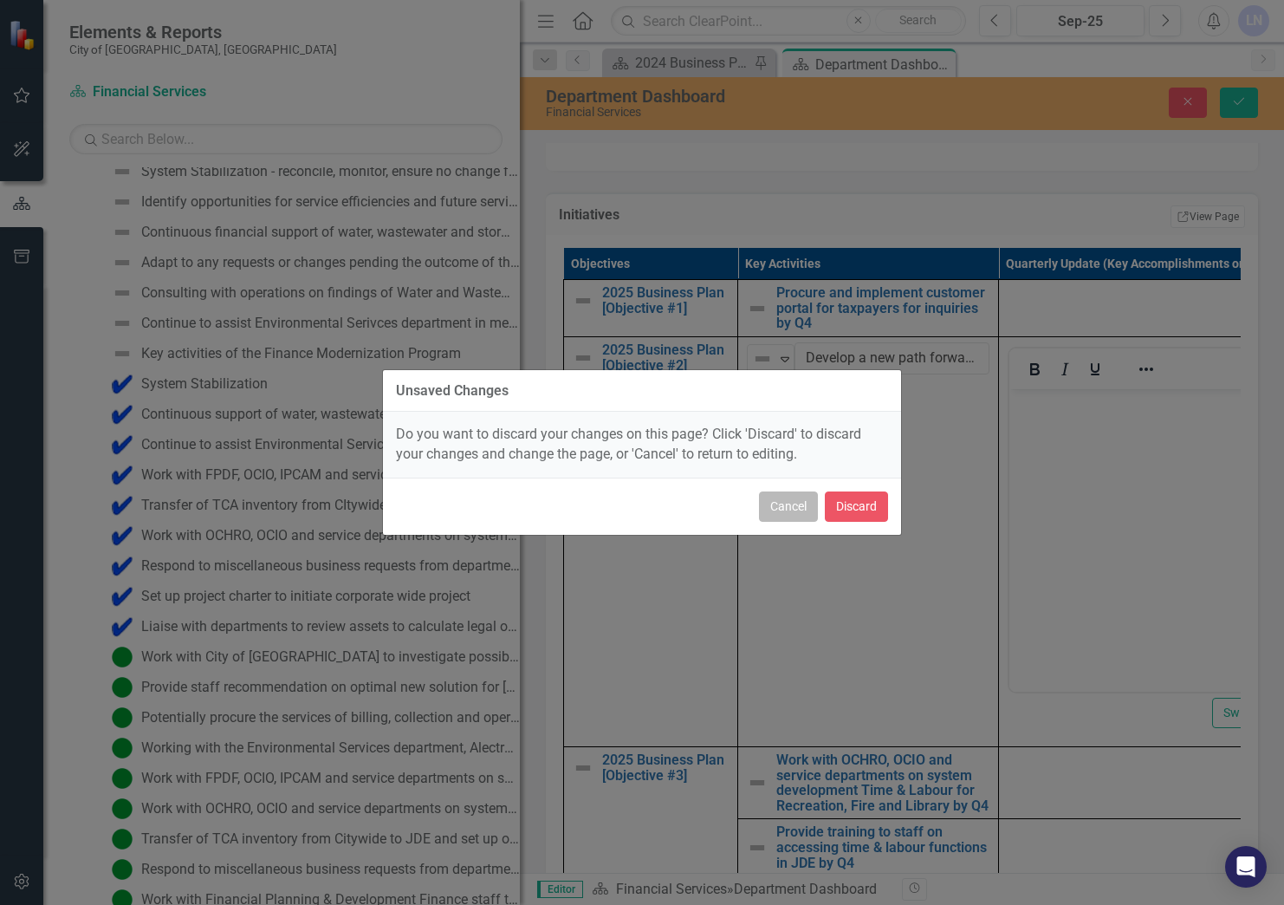
click at [795, 513] on button "Cancel" at bounding box center [788, 506] width 59 height 30
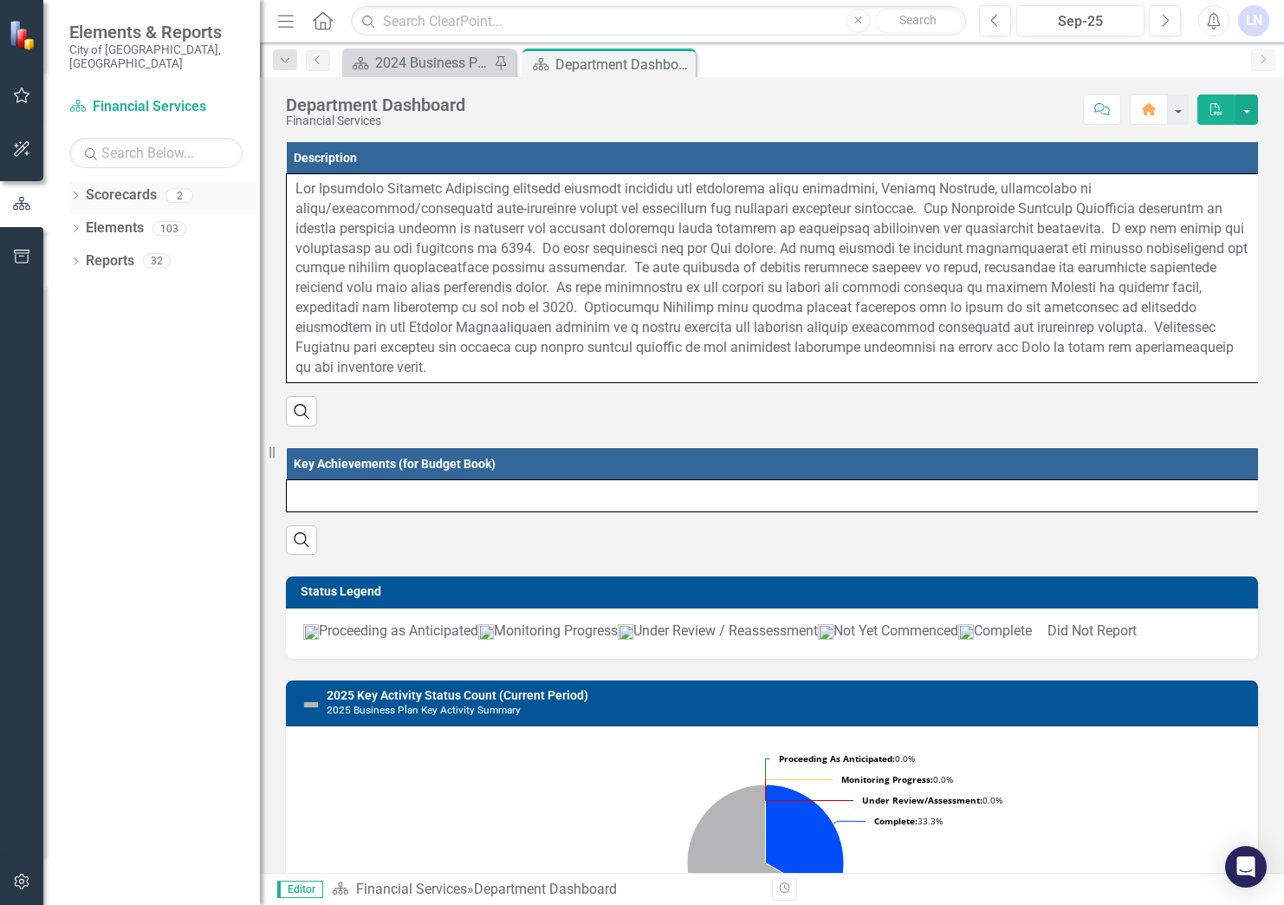
click at [76, 192] on icon at bounding box center [76, 196] width 4 height 8
click at [74, 256] on div "Dropdown" at bounding box center [75, 263] width 12 height 15
click at [83, 290] on icon at bounding box center [84, 294] width 4 height 8
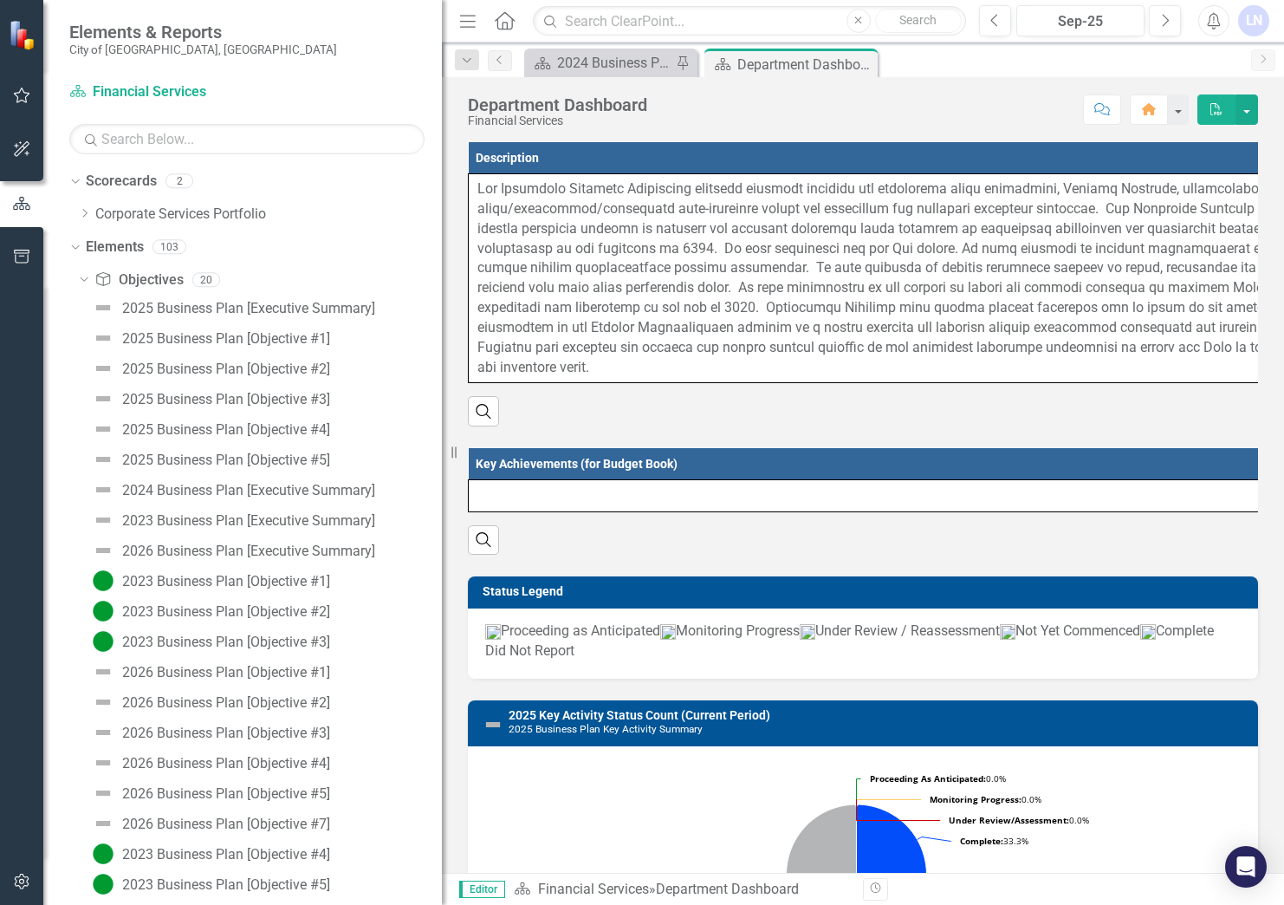
drag, startPoint x: 279, startPoint y: 431, endPoint x: 442, endPoint y: 426, distance: 163.0
click at [442, 426] on div "Resize" at bounding box center [449, 452] width 14 height 905
click at [101, 397] on img at bounding box center [103, 398] width 21 height 21
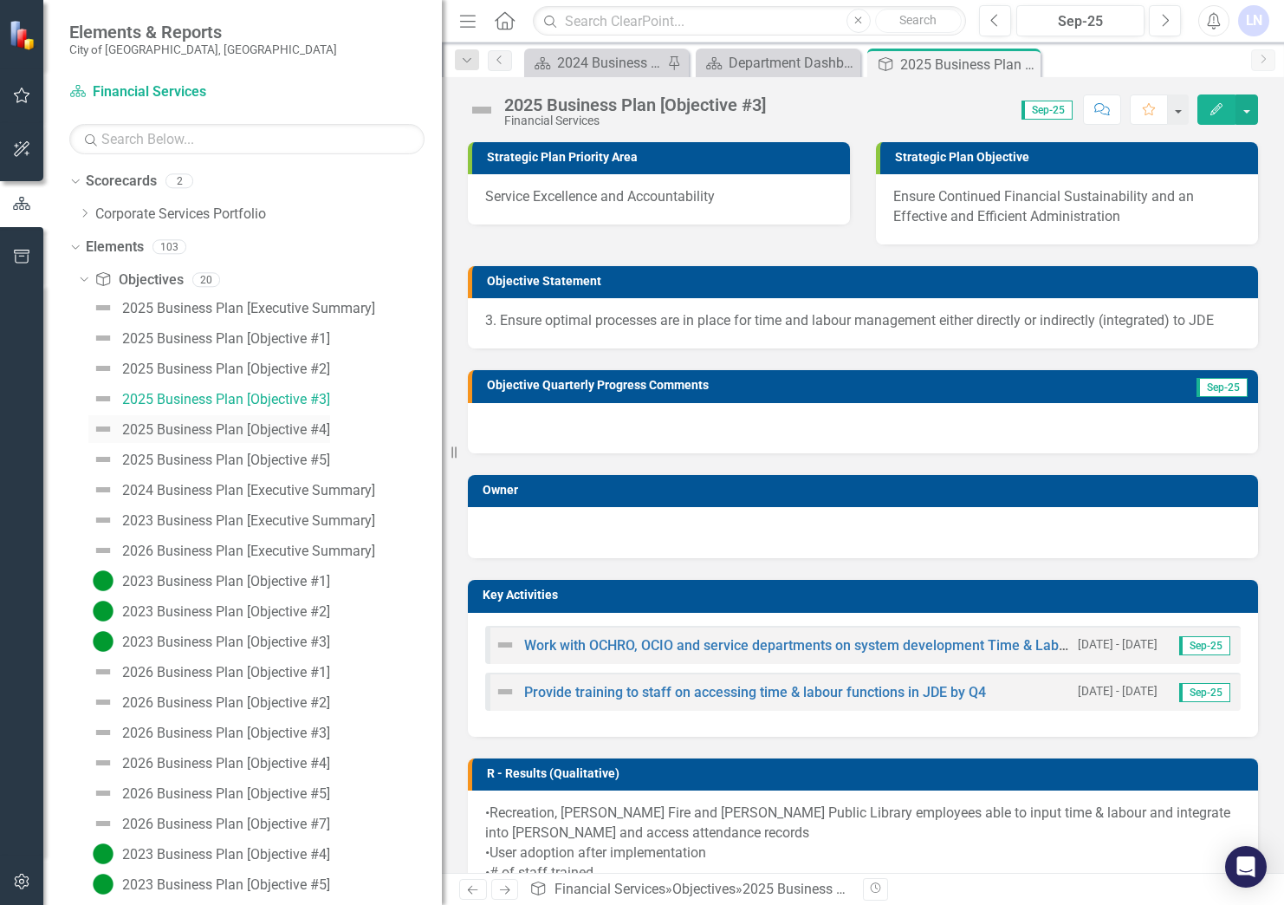
click at [99, 426] on img at bounding box center [103, 429] width 21 height 21
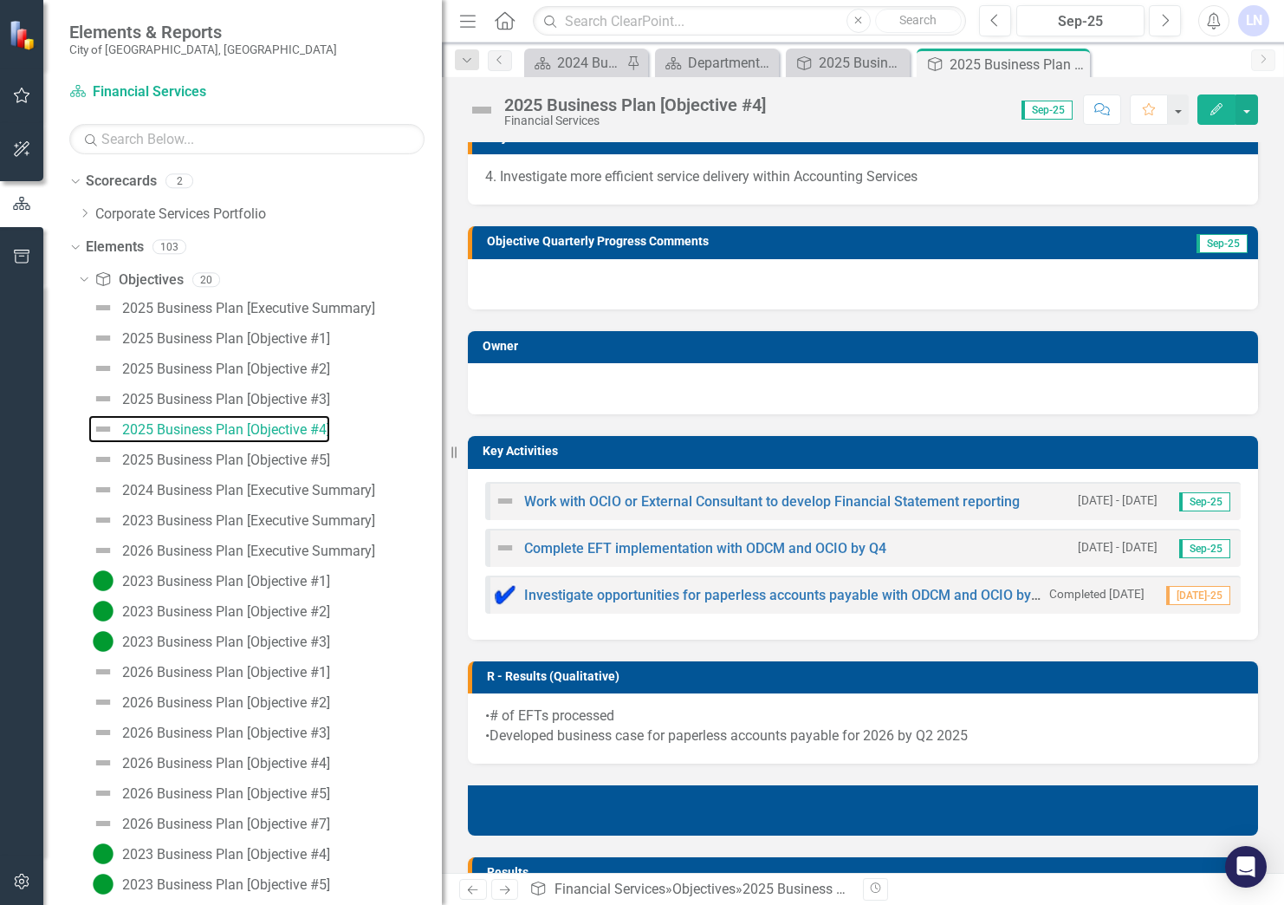
scroll to position [130, 0]
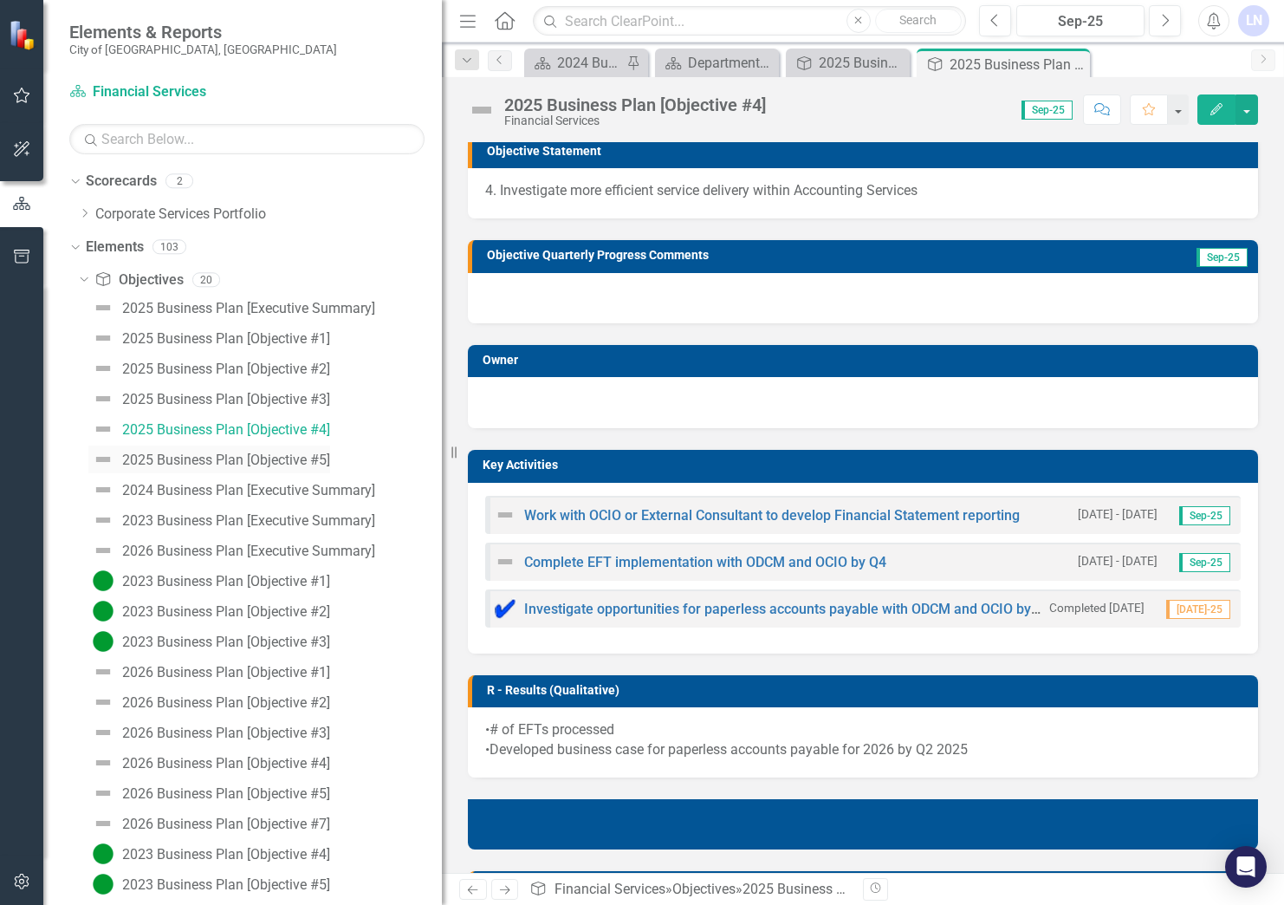
click at [101, 457] on img at bounding box center [103, 459] width 21 height 21
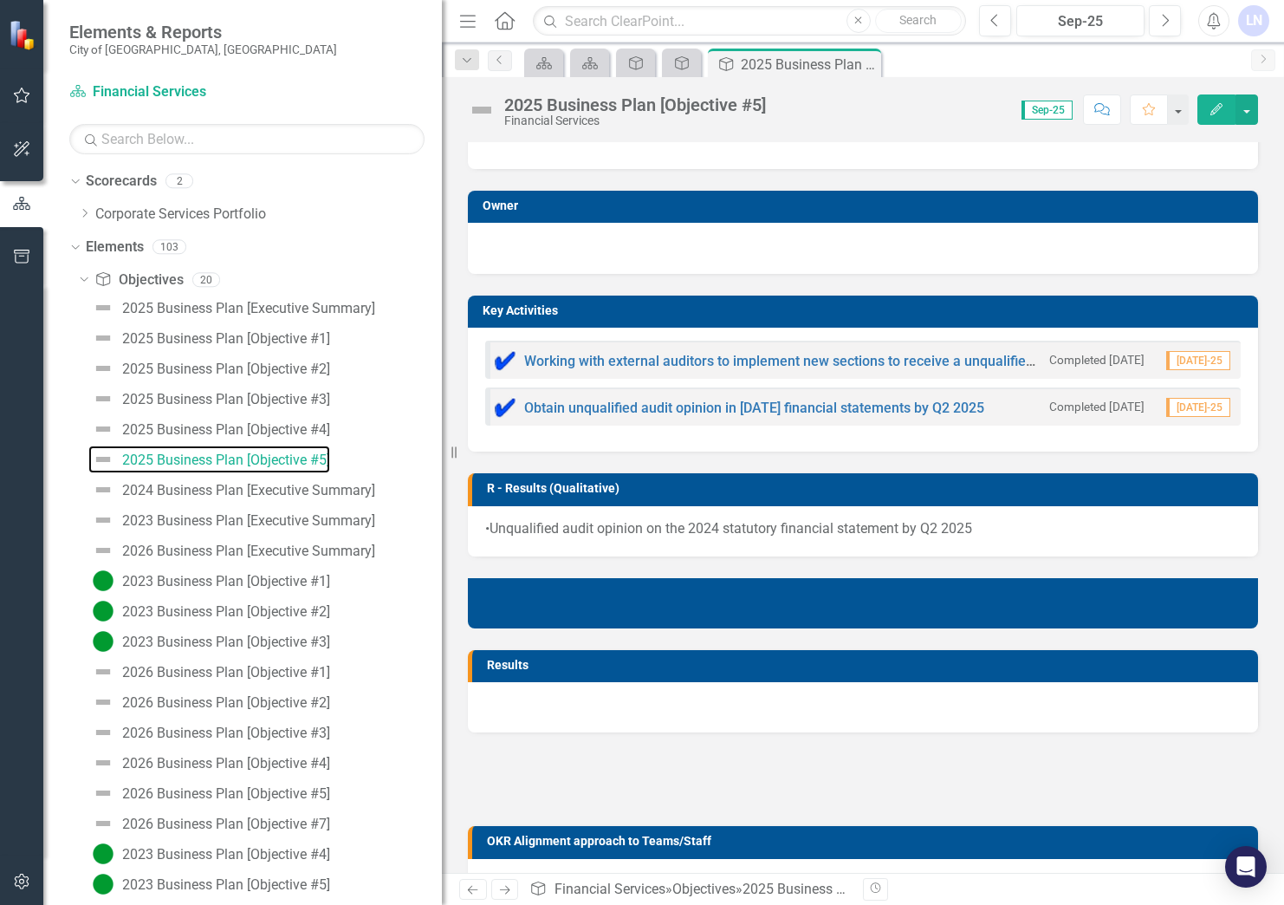
scroll to position [430, 0]
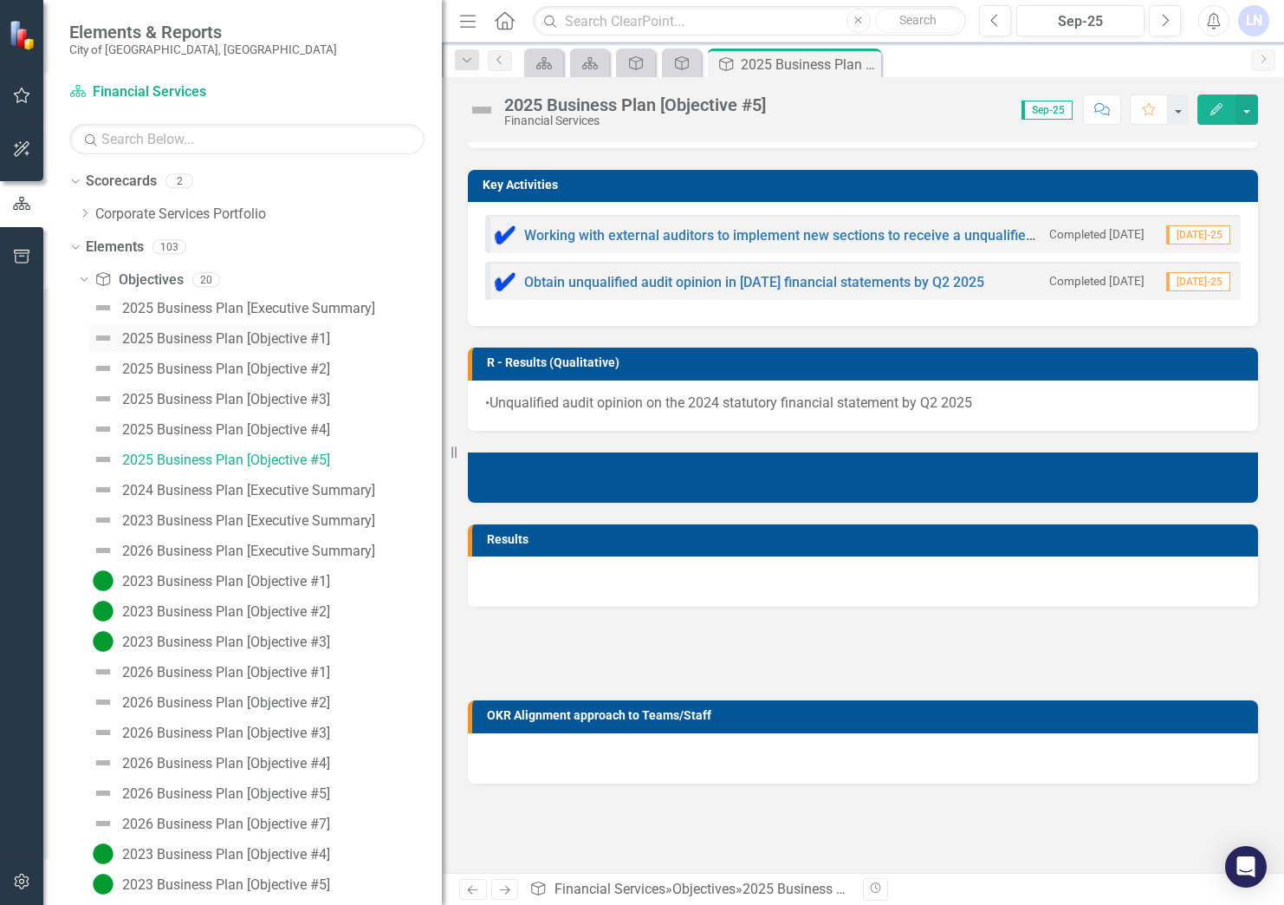
click at [97, 335] on img at bounding box center [103, 338] width 21 height 21
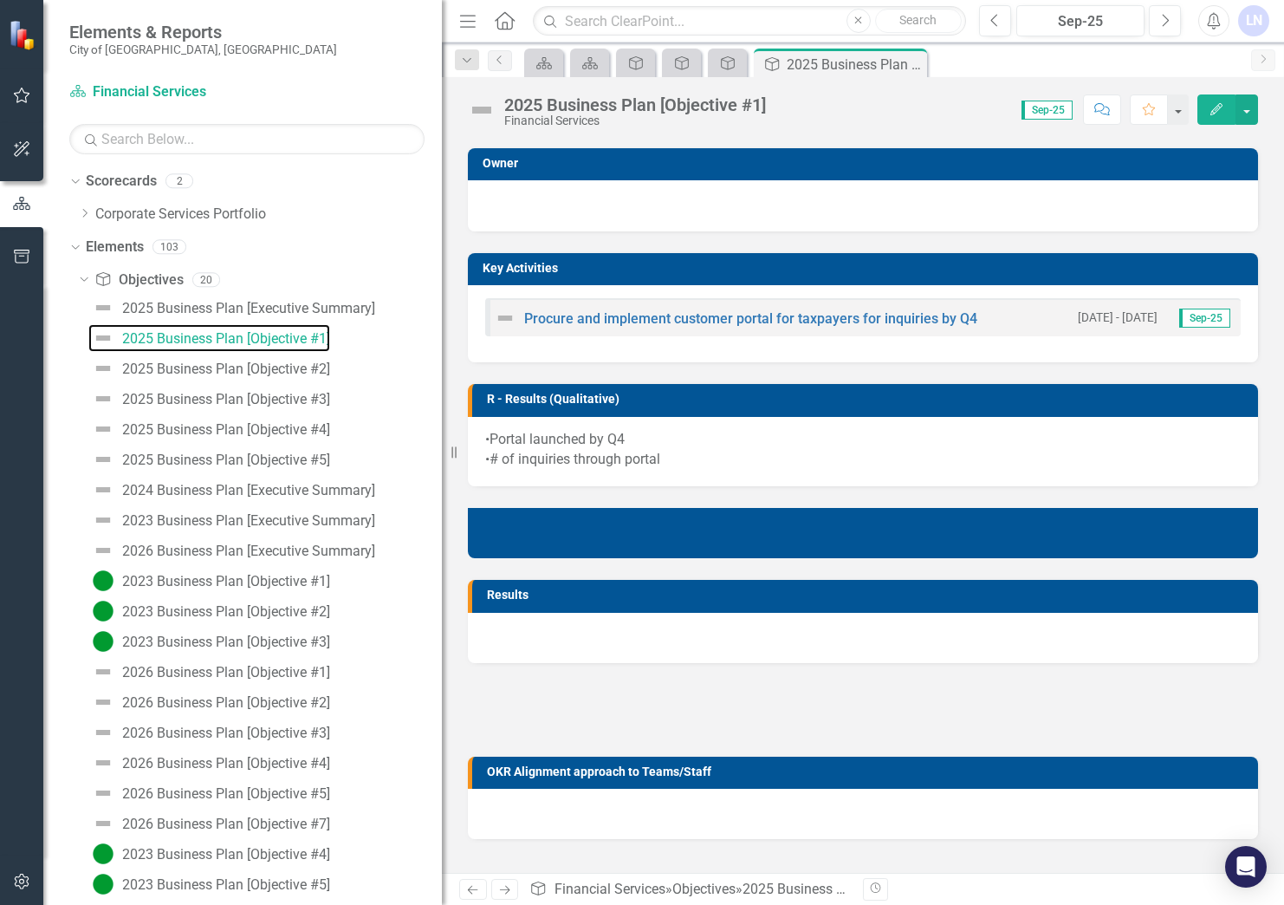
scroll to position [402, 0]
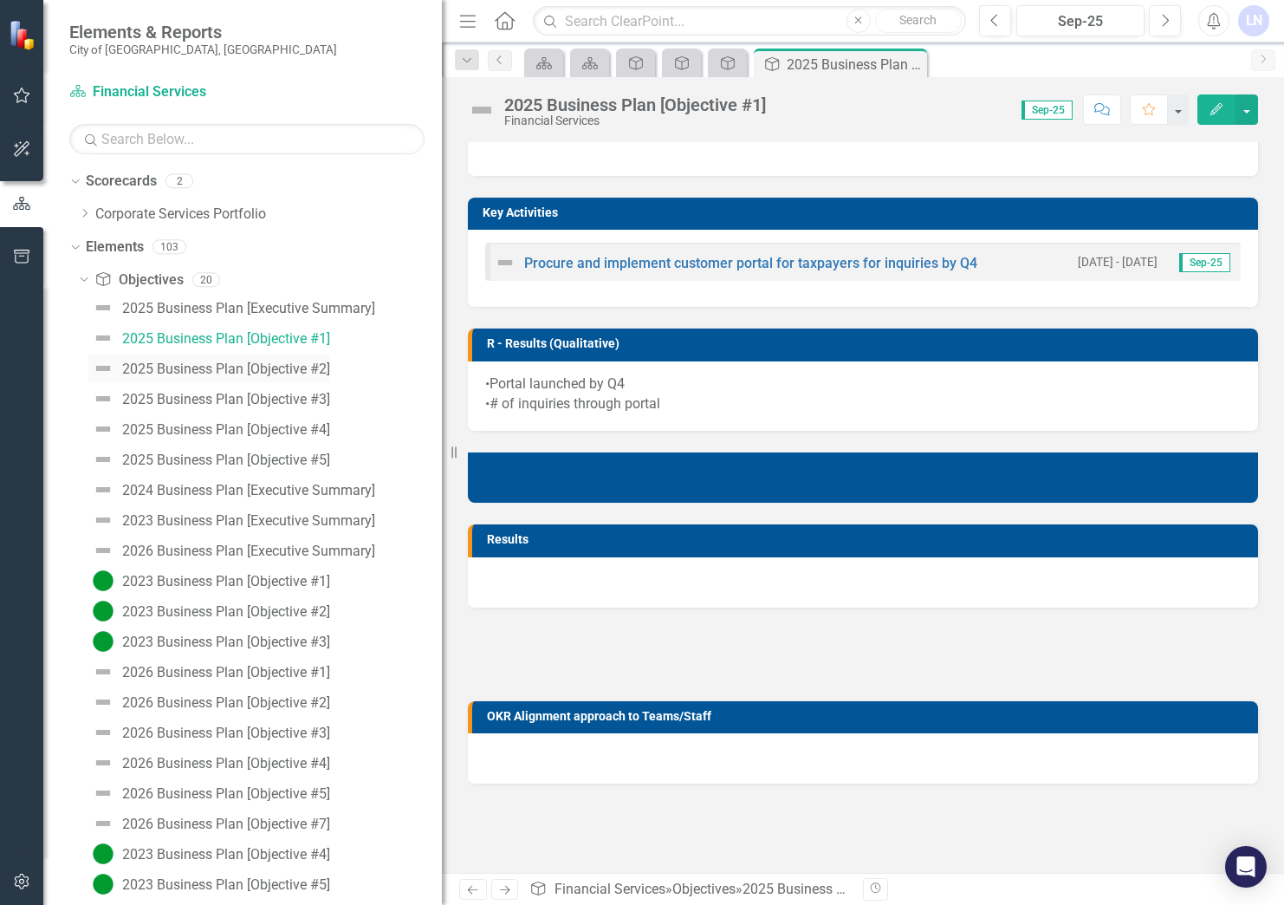
click at [101, 364] on img at bounding box center [103, 368] width 21 height 21
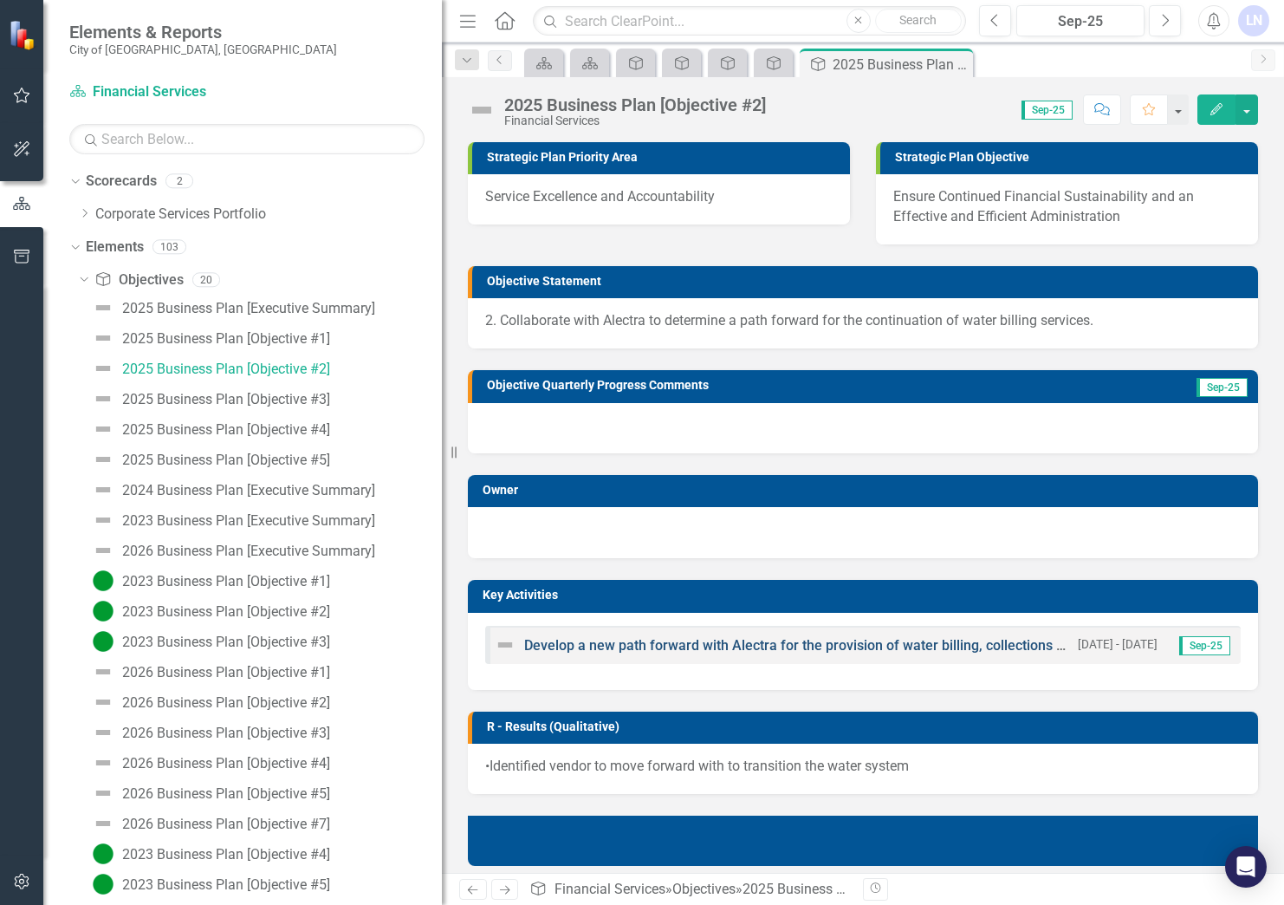
click at [568, 642] on link "Develop a new path forward with Alectra for the provision of water billing, col…" at bounding box center [968, 645] width 889 height 16
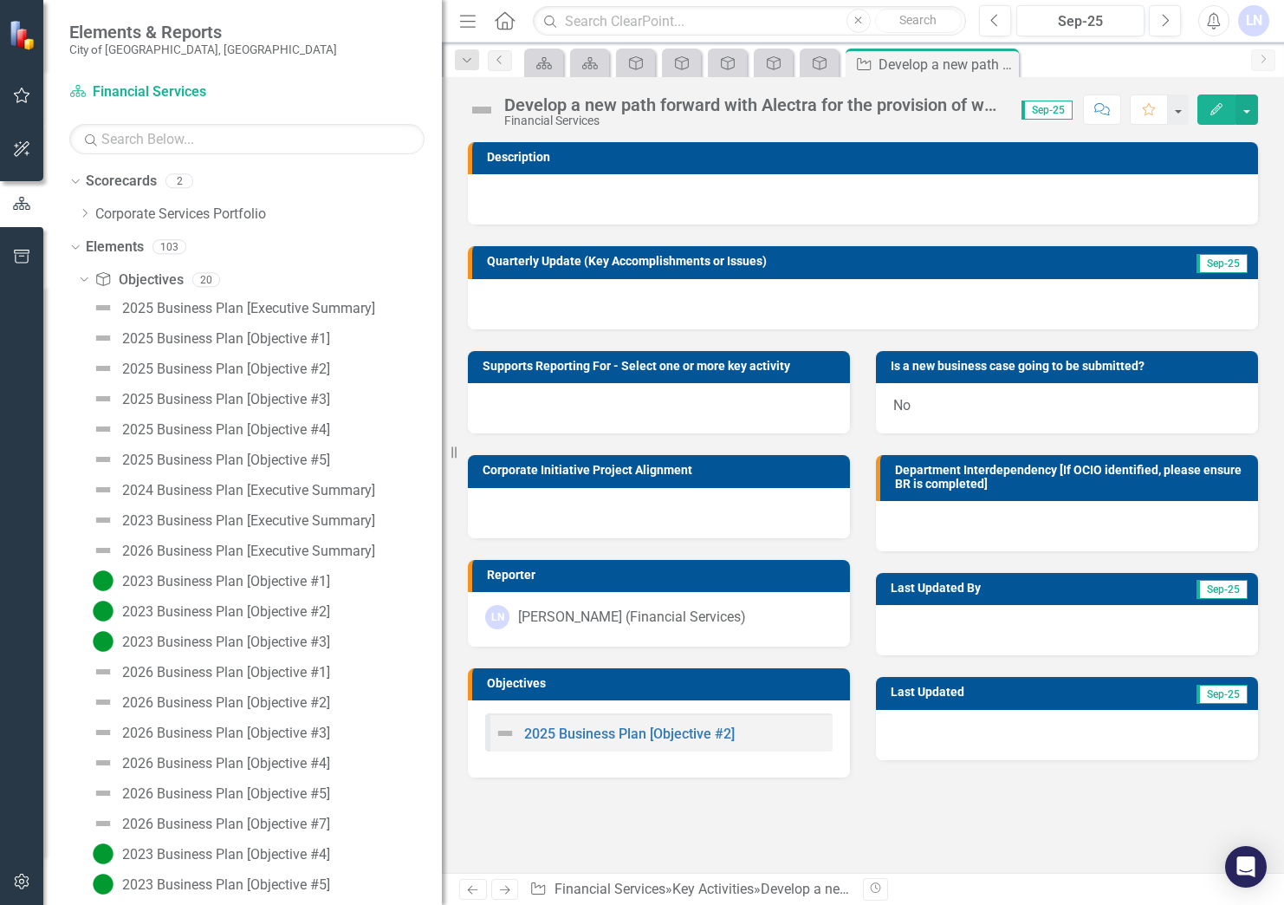
click at [1223, 104] on icon "Edit" at bounding box center [1217, 109] width 16 height 12
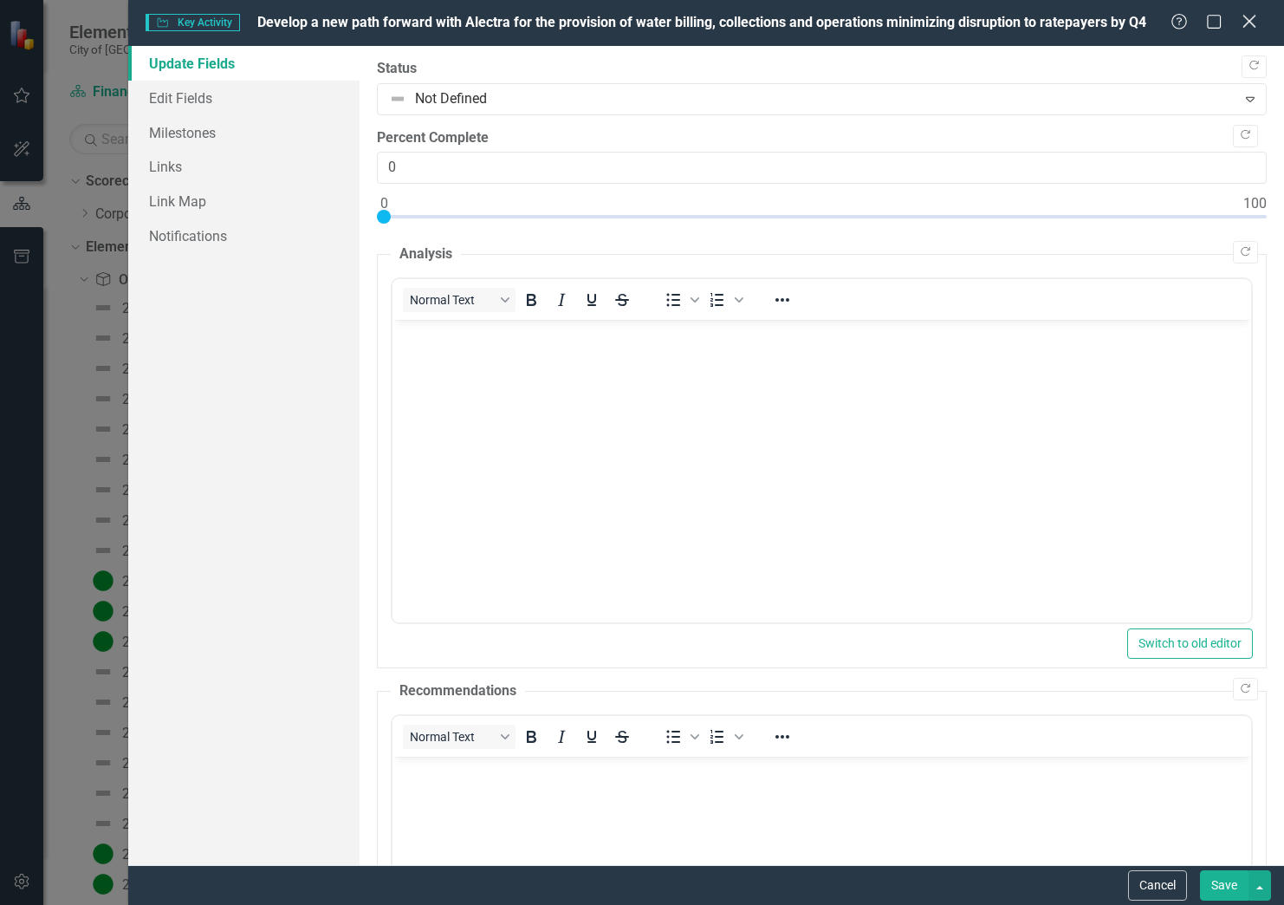
click at [1253, 18] on icon at bounding box center [1249, 21] width 13 height 13
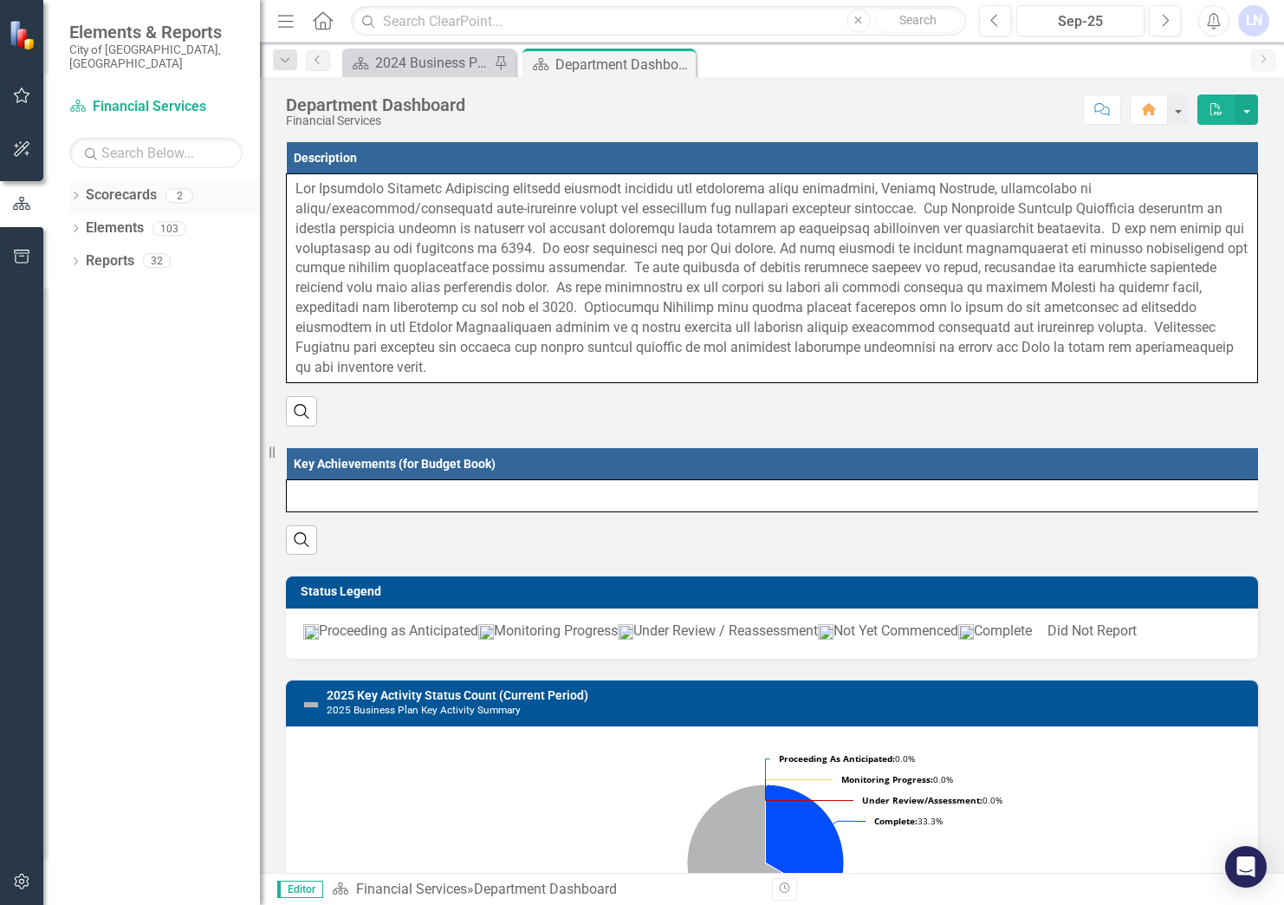
click at [72, 192] on icon "Dropdown" at bounding box center [75, 197] width 12 height 10
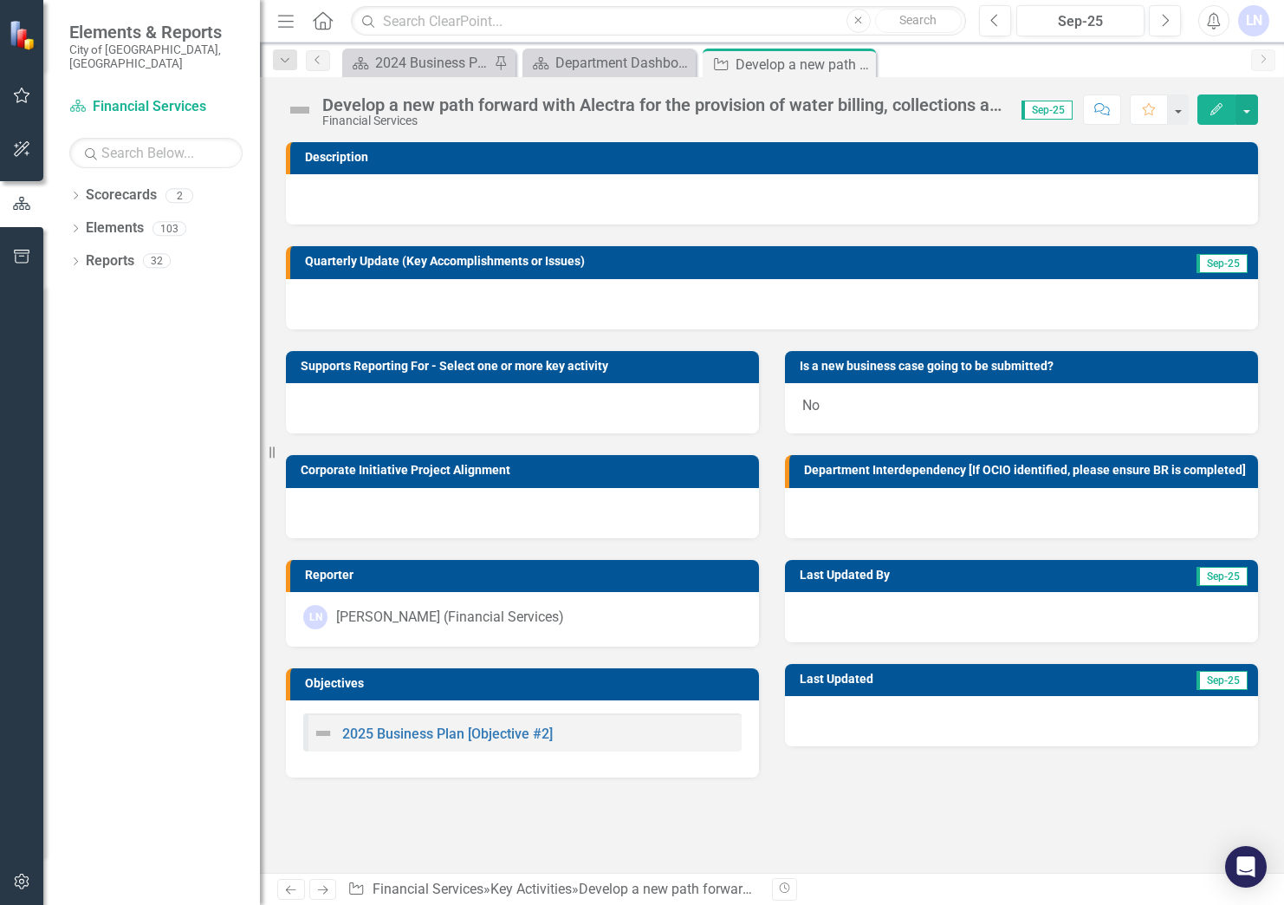
click at [1218, 110] on icon "button" at bounding box center [1217, 109] width 12 height 12
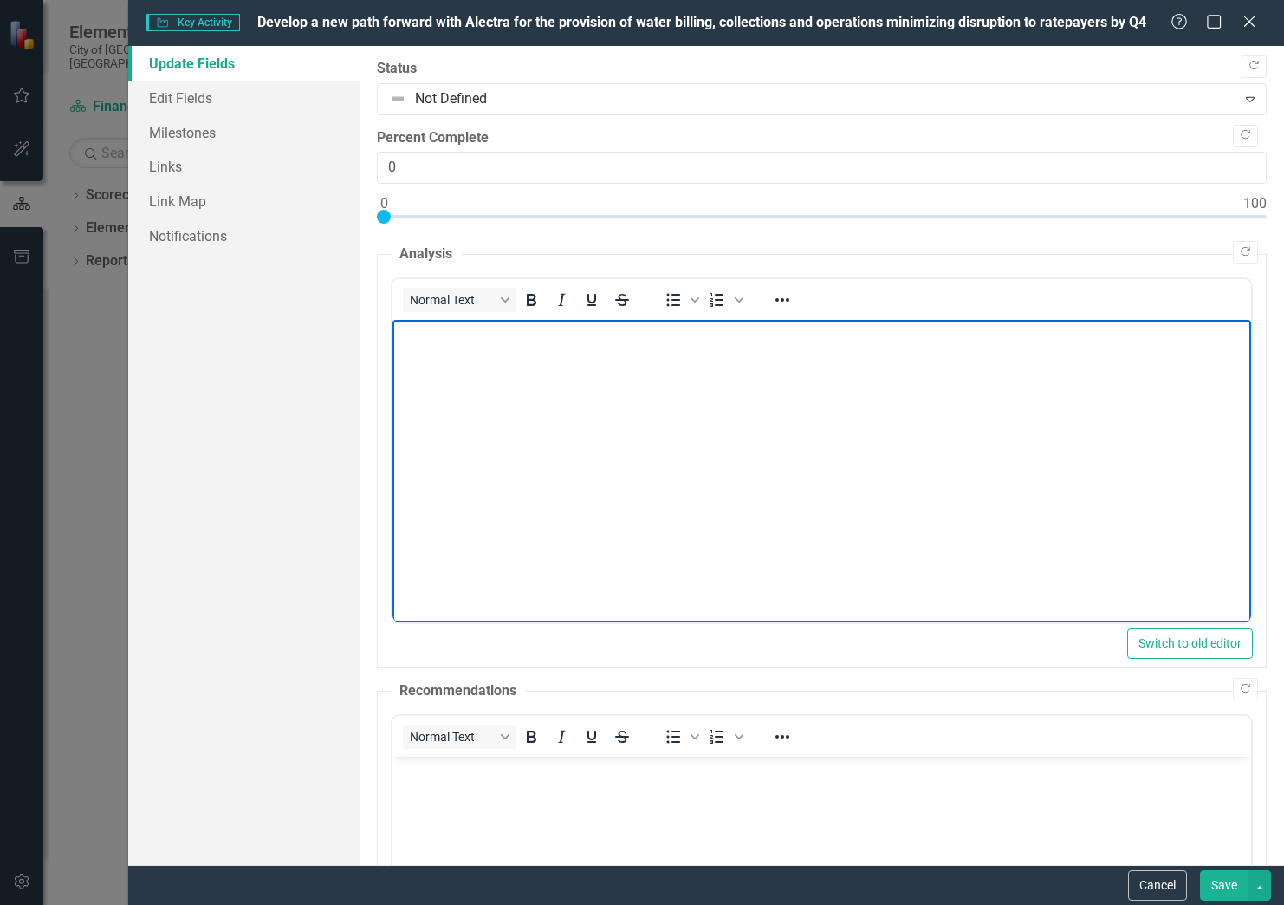
click at [435, 361] on body "Rich Text Area. Press ALT-0 for help." at bounding box center [821, 450] width 859 height 260
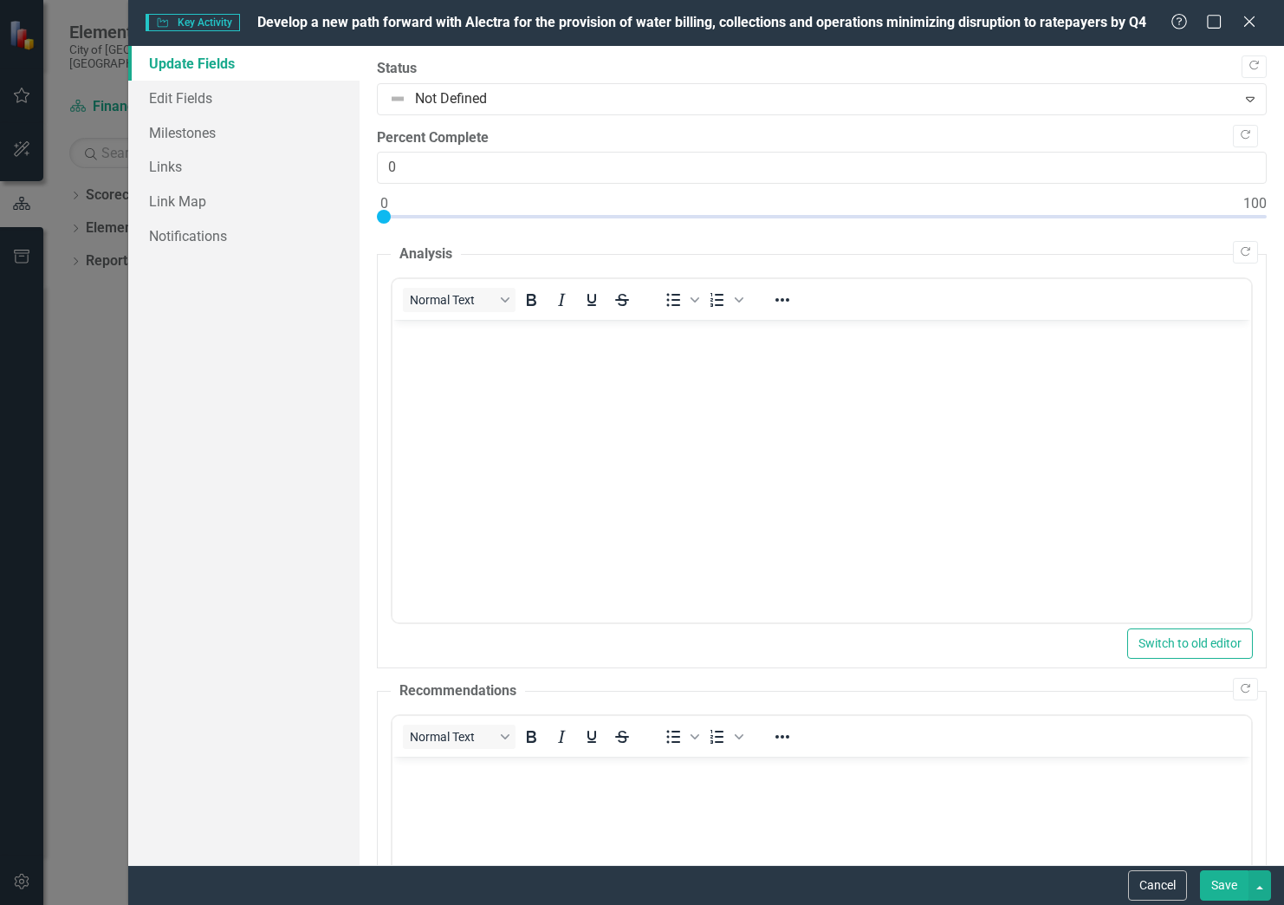
drag, startPoint x: 884, startPoint y: 17, endPoint x: 935, endPoint y: 47, distance: 59.0
click at [935, 47] on form "Key Activity Key Activity Develop a new path forward with [PERSON_NAME] for the…" at bounding box center [706, 452] width 1156 height 905
drag, startPoint x: 750, startPoint y: 17, endPoint x: 651, endPoint y: 29, distance: 99.5
click at [651, 29] on span "Develop a new path forward with Alectra for the provision of water billing, col…" at bounding box center [701, 22] width 889 height 16
click at [496, 364] on body "Rich Text Area. Press ALT-0 for help." at bounding box center [821, 450] width 859 height 260
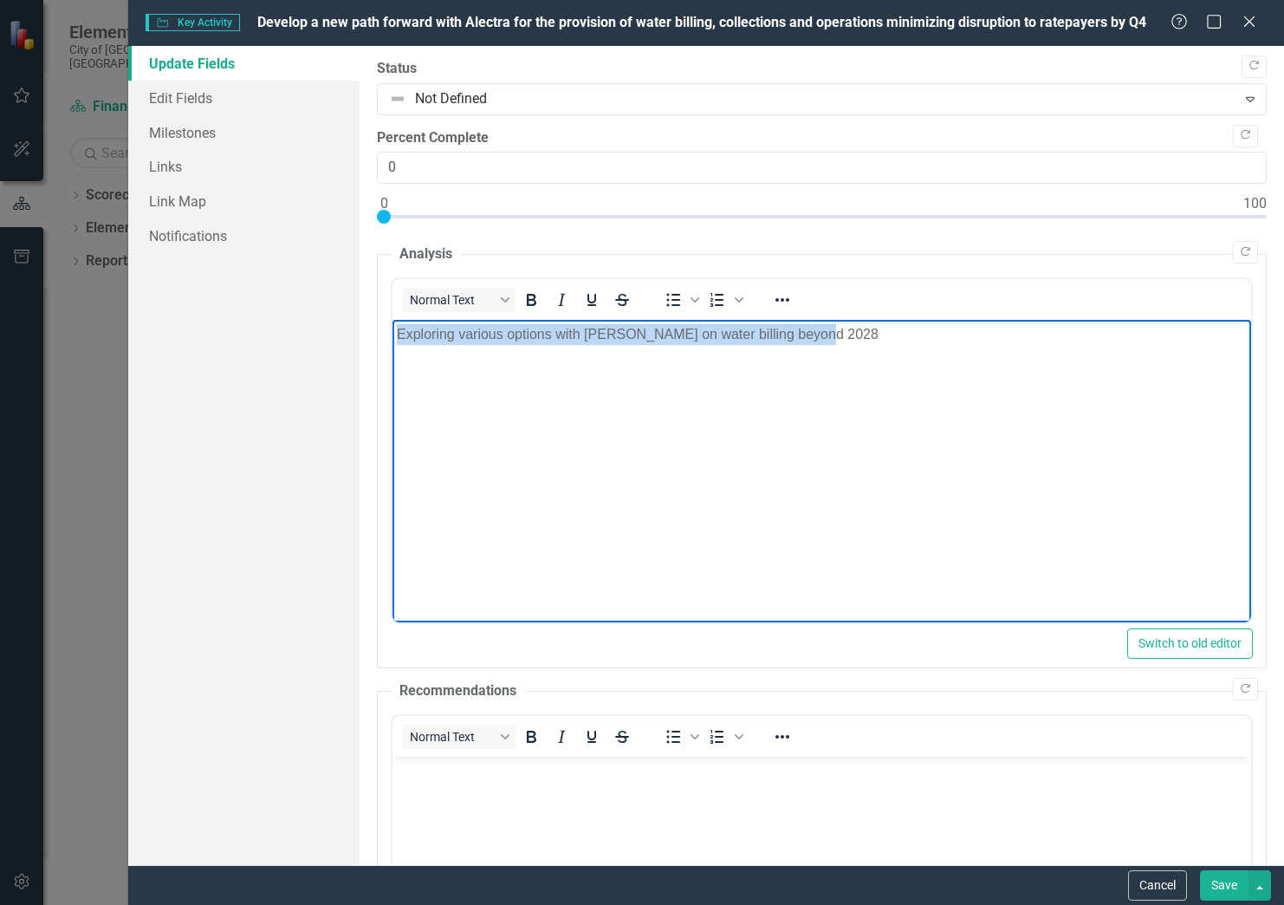
drag, startPoint x: 814, startPoint y: 332, endPoint x: 372, endPoint y: 348, distance: 442.3
click at [392, 348] on html "Exploring various options with [PERSON_NAME] on water billing beyond 2028" at bounding box center [821, 450] width 859 height 260
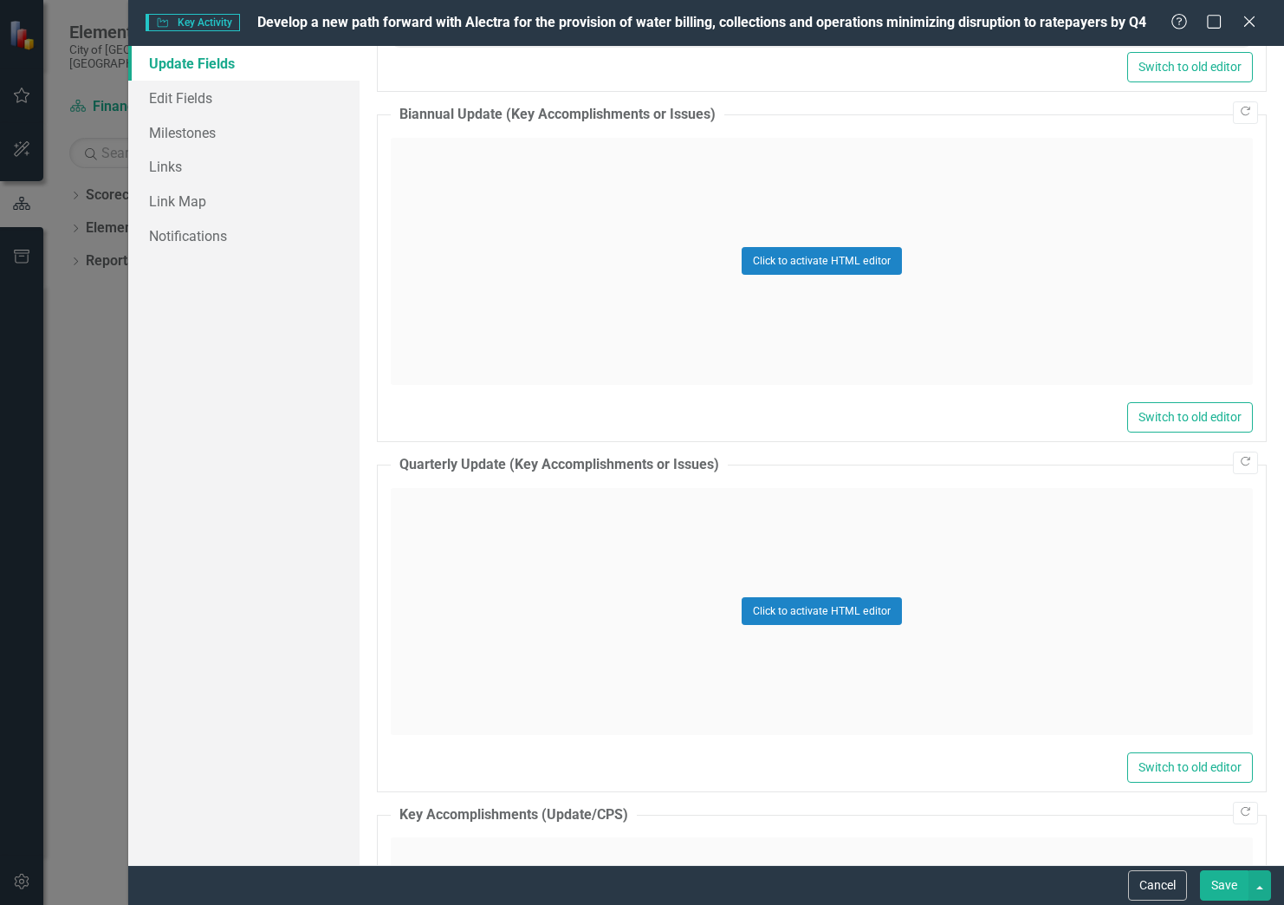
scroll to position [1040, 0]
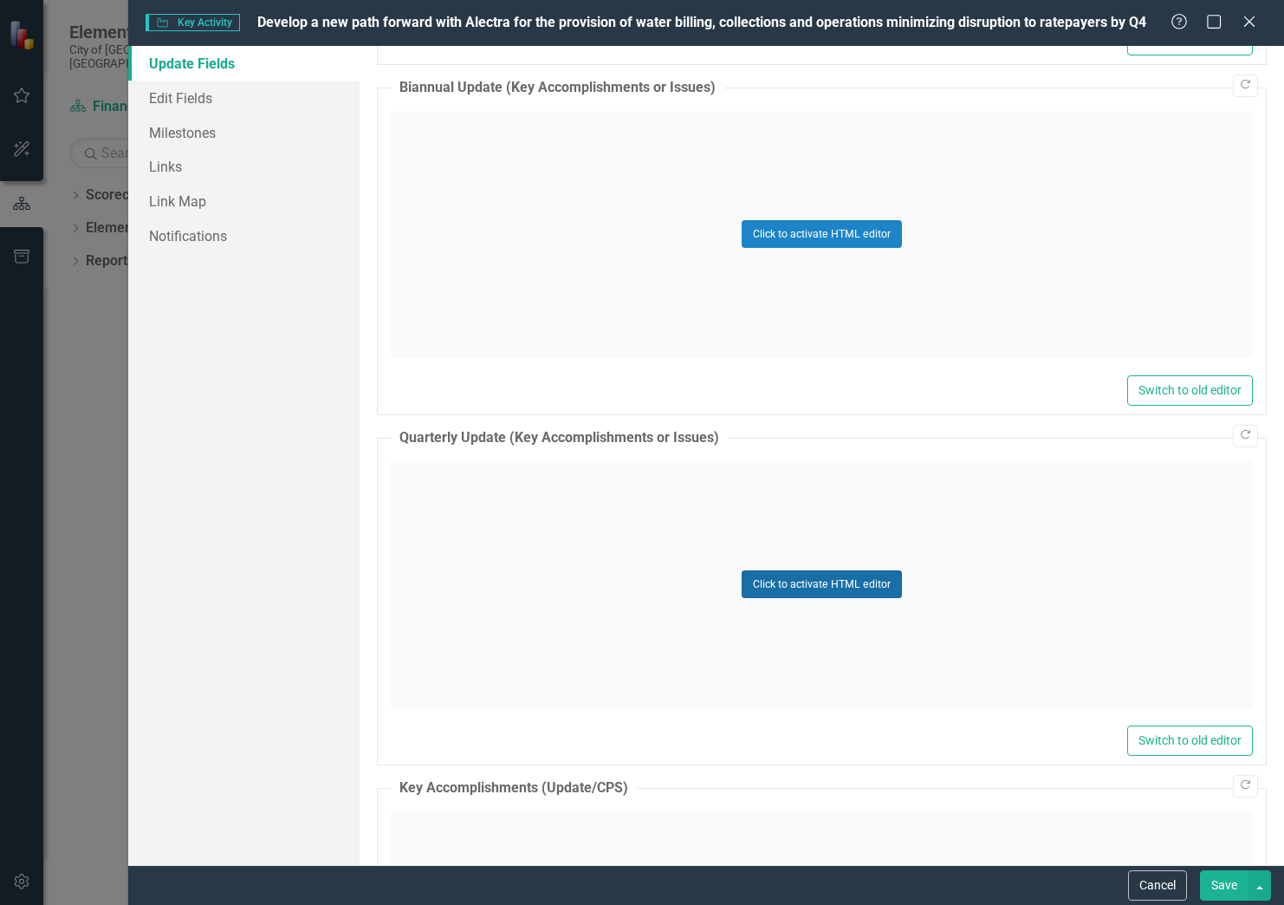
click at [797, 582] on button "Click to activate HTML editor" at bounding box center [822, 584] width 160 height 28
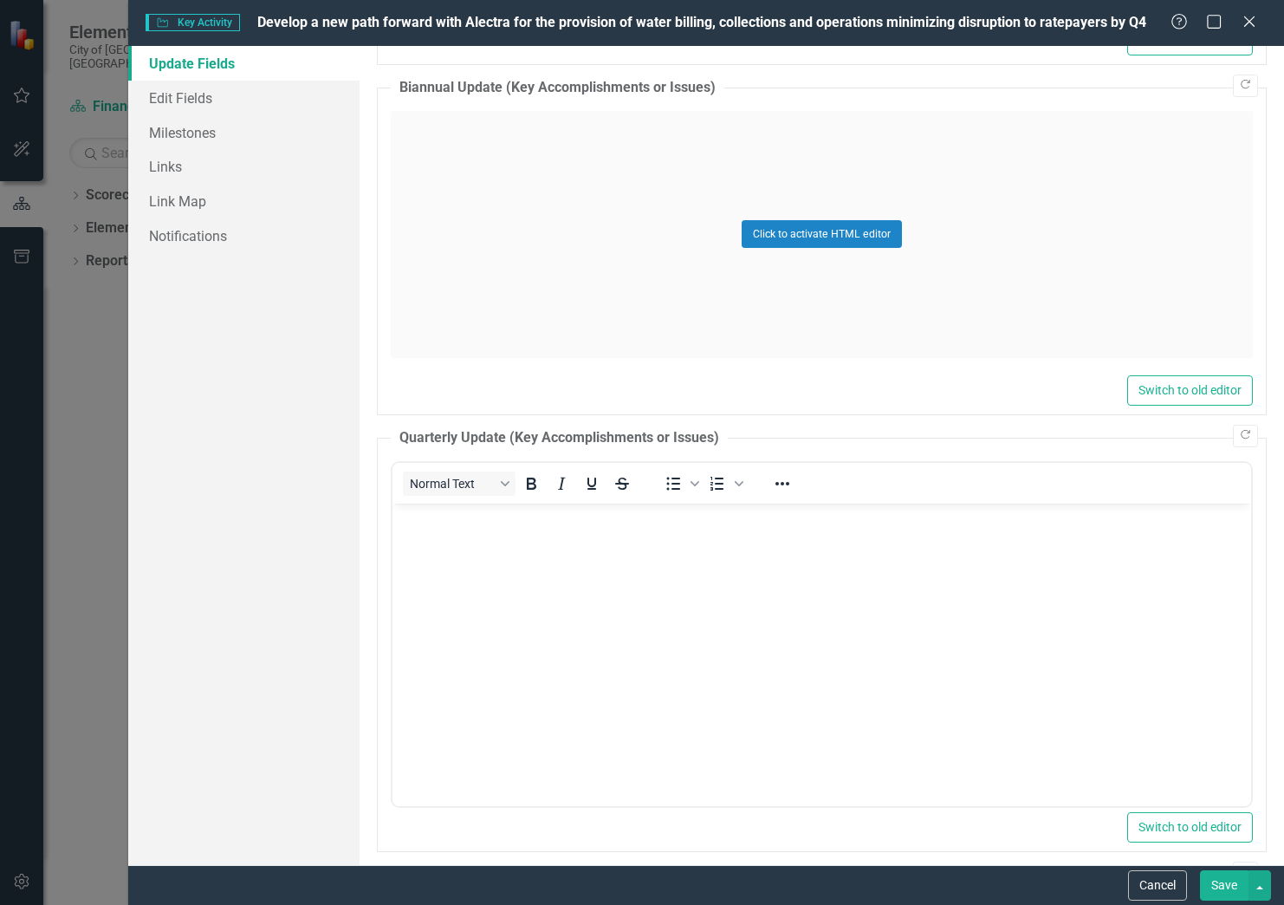
scroll to position [0, 0]
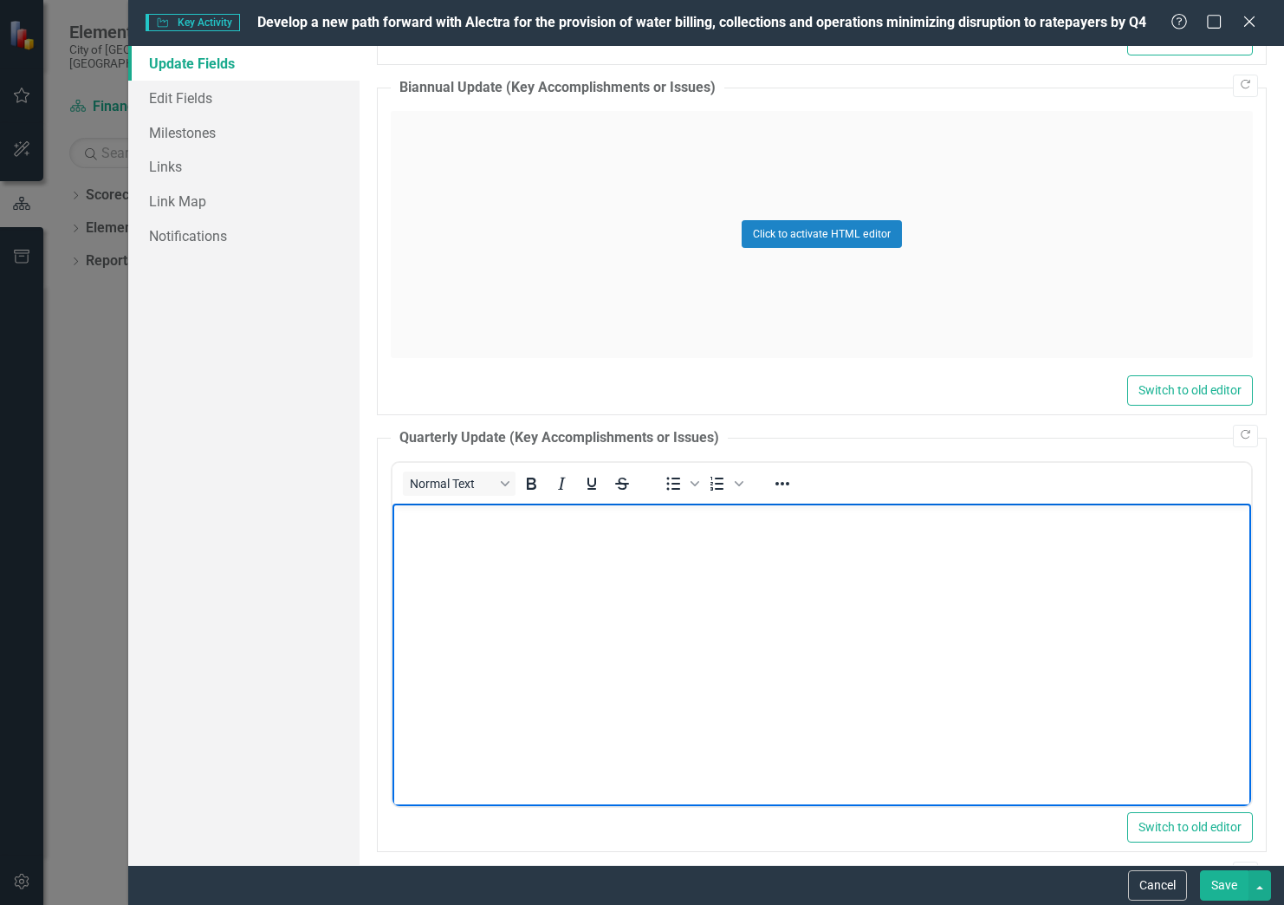
click at [448, 556] on body "Rich Text Area. Press ALT-0 for help." at bounding box center [821, 633] width 859 height 260
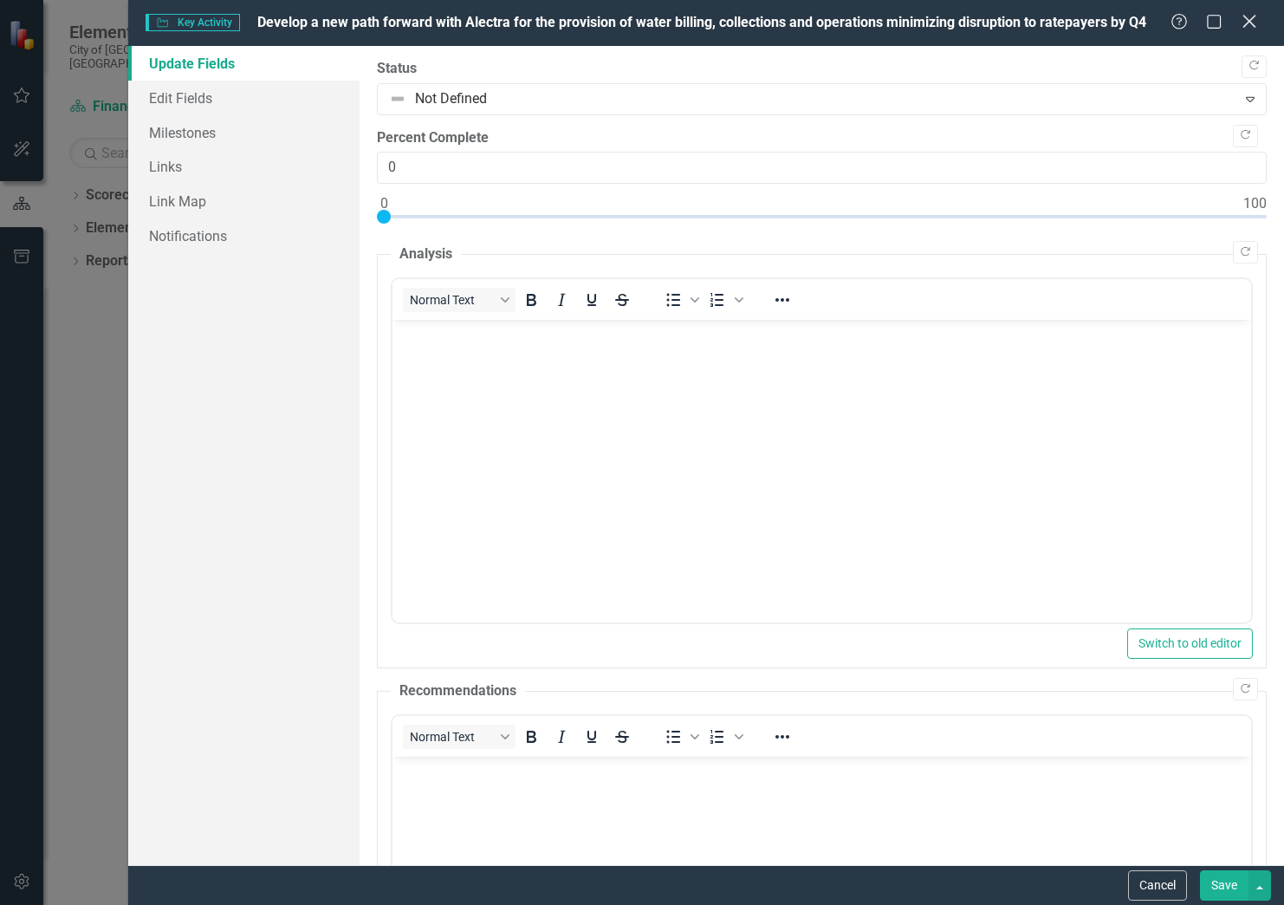
click at [1253, 21] on icon "Close" at bounding box center [1250, 21] width 22 height 16
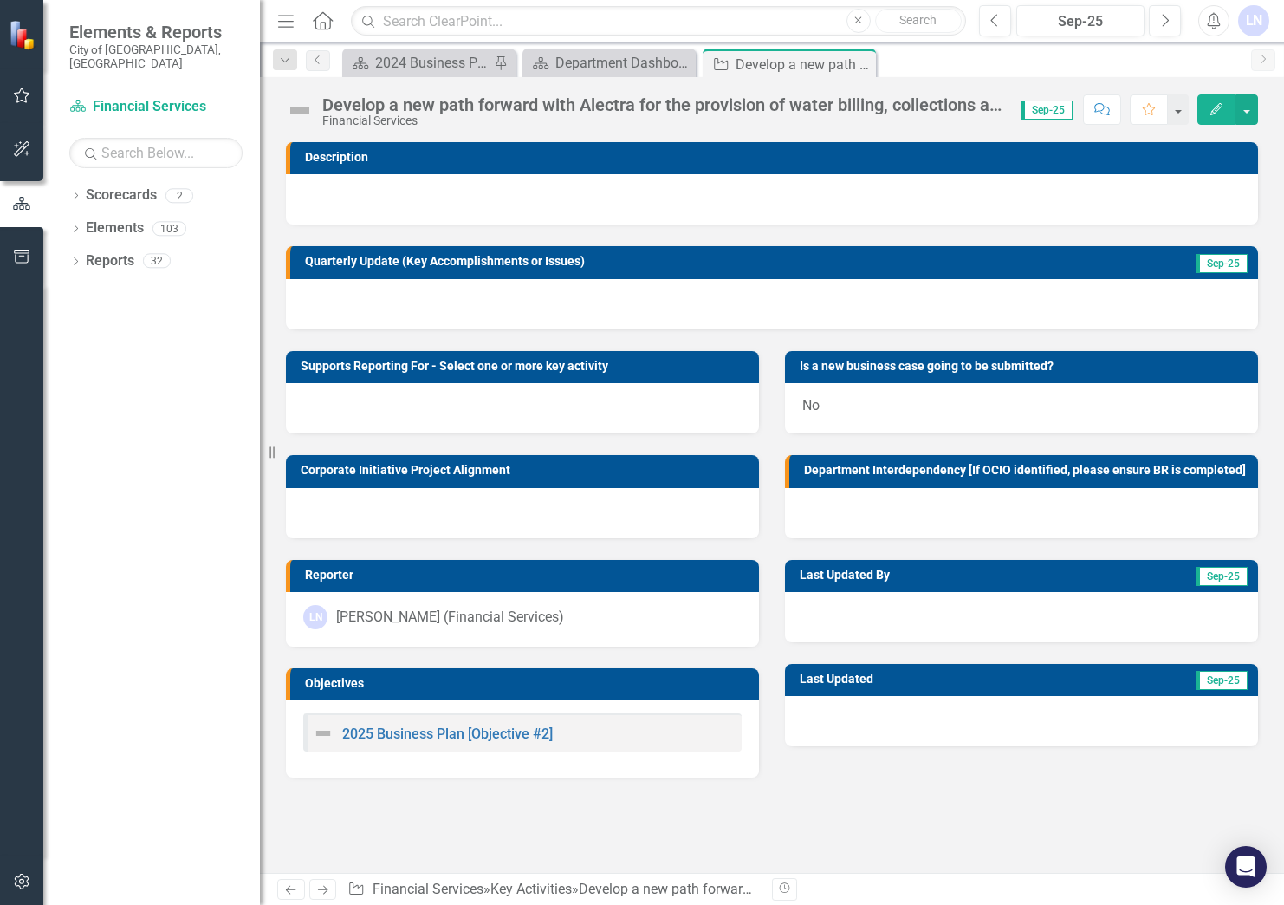
click at [322, 732] on img at bounding box center [323, 733] width 21 height 21
click at [432, 735] on link "2025 Business Plan [Objective #2]" at bounding box center [447, 733] width 211 height 16
click at [75, 192] on icon "Dropdown" at bounding box center [75, 197] width 12 height 10
click at [1211, 105] on icon "Edit" at bounding box center [1217, 109] width 16 height 12
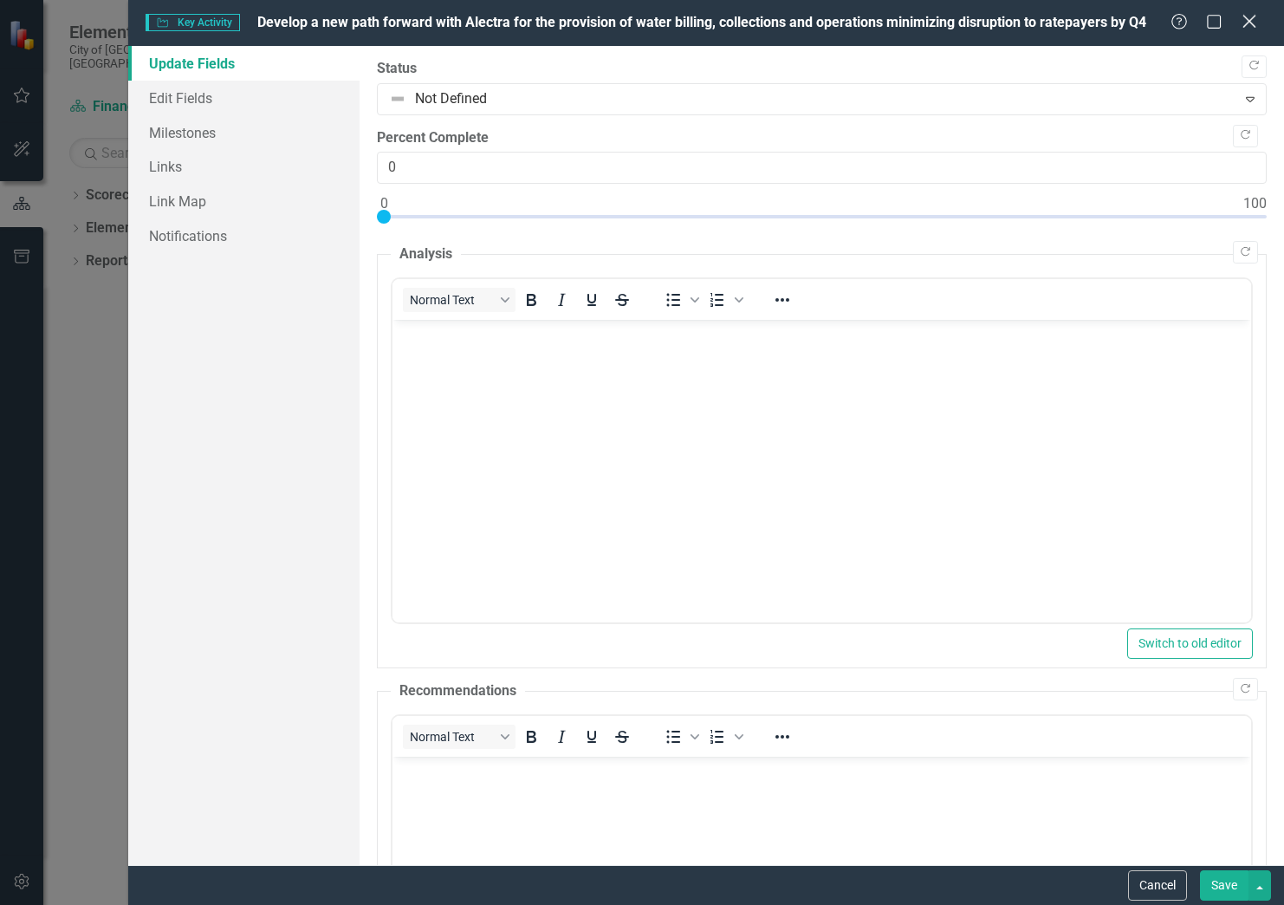
click at [1255, 21] on icon "Close" at bounding box center [1250, 21] width 22 height 16
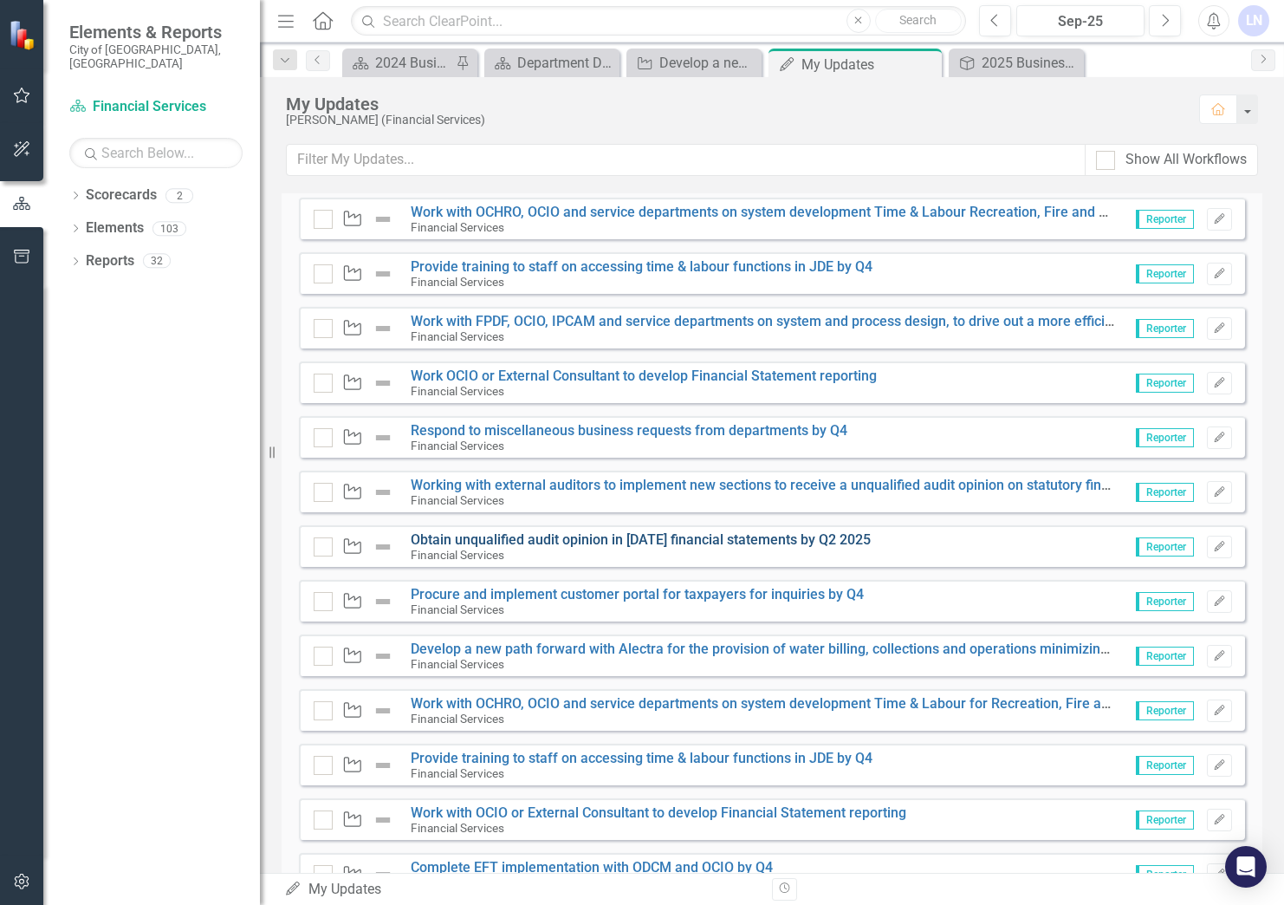
scroll to position [347, 0]
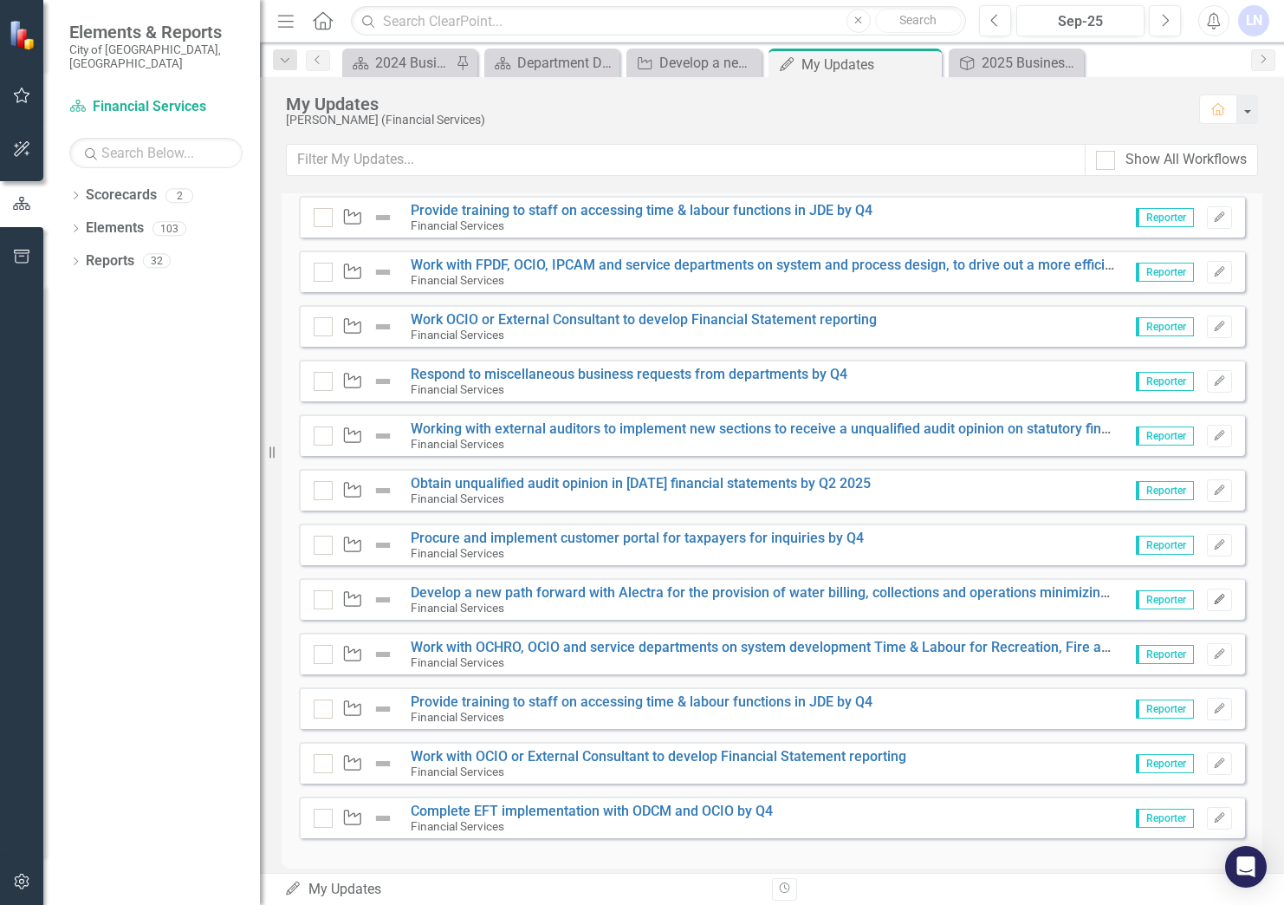
click at [1213, 601] on icon "Edit" at bounding box center [1219, 600] width 13 height 10
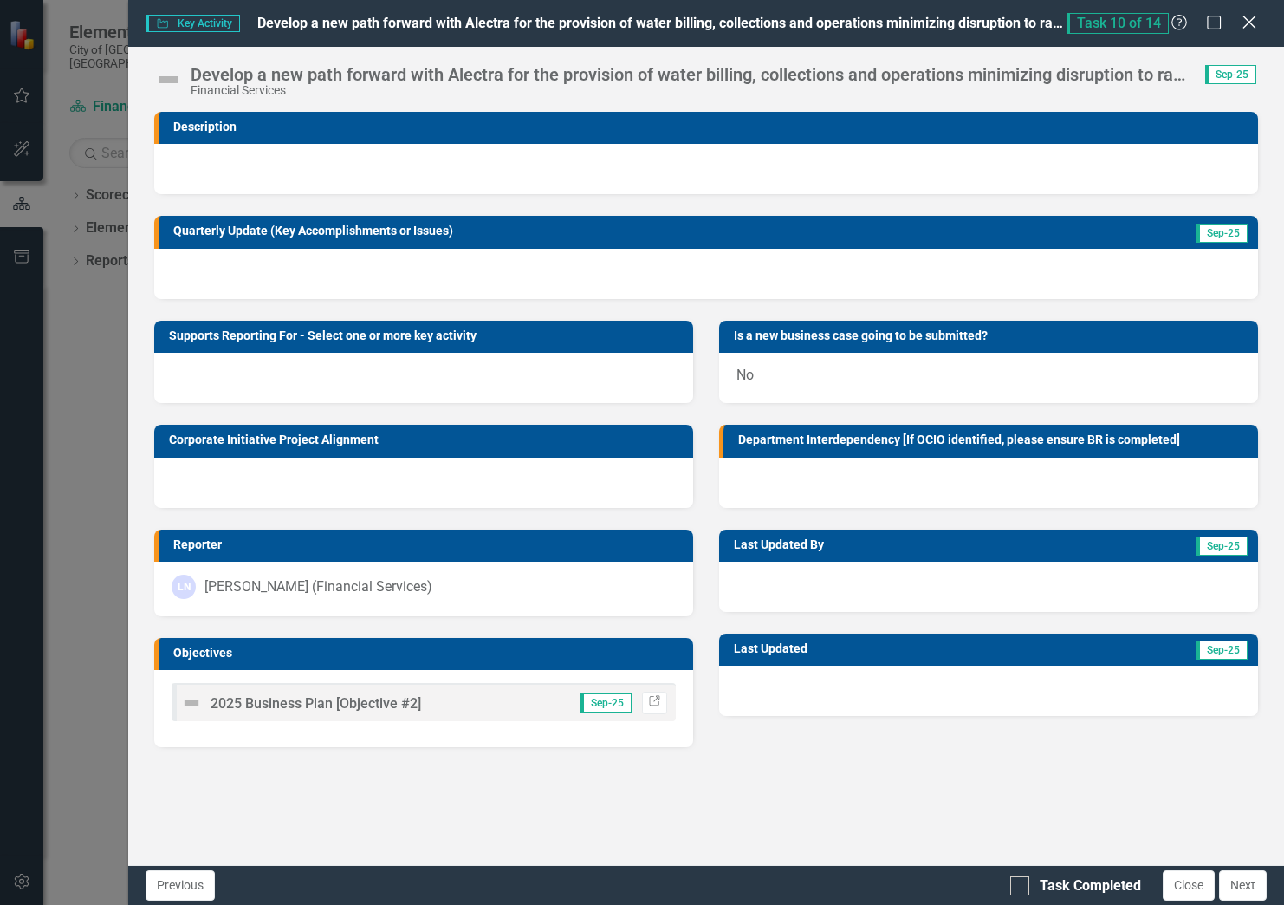
click at [1247, 23] on icon "Close" at bounding box center [1250, 22] width 22 height 16
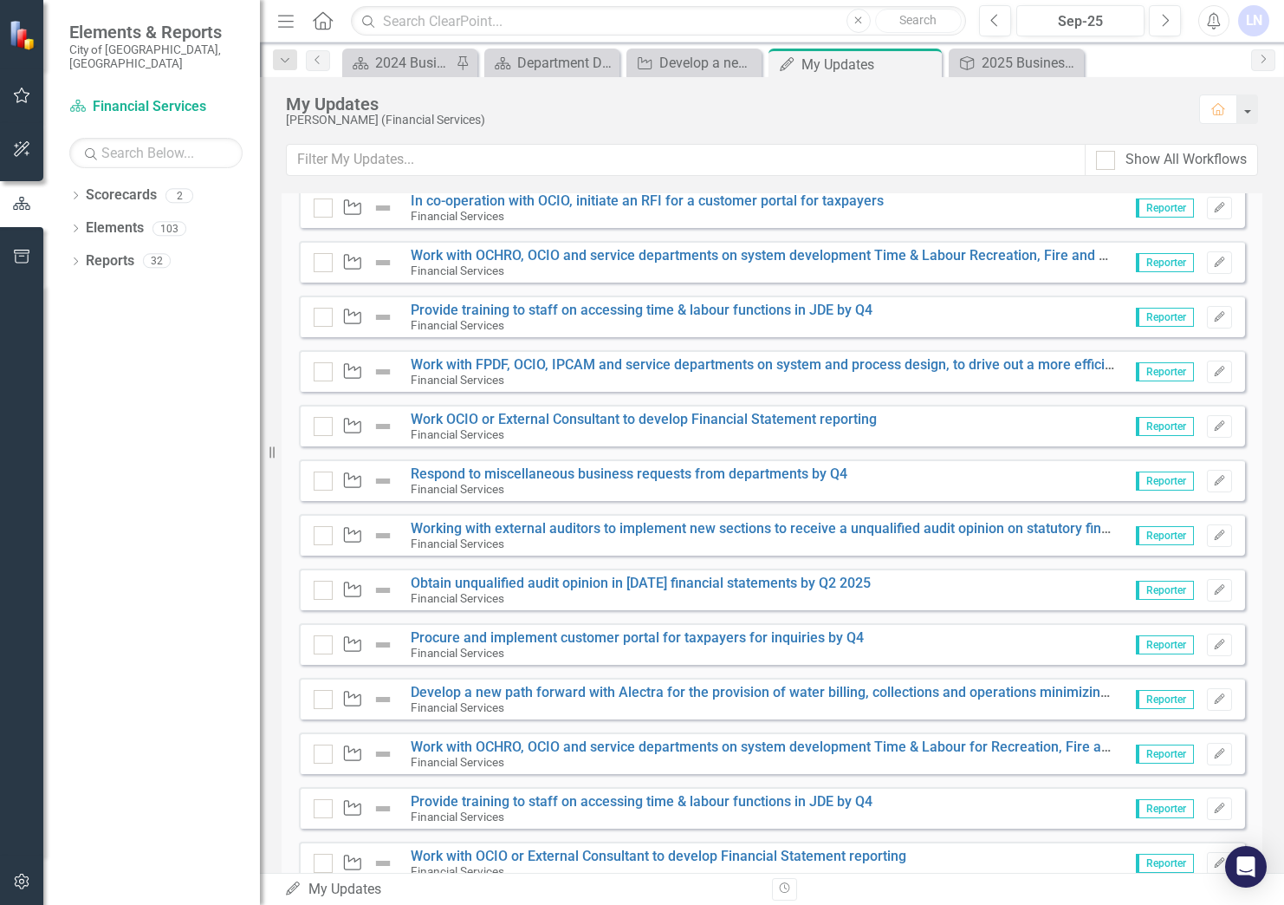
scroll to position [0, 0]
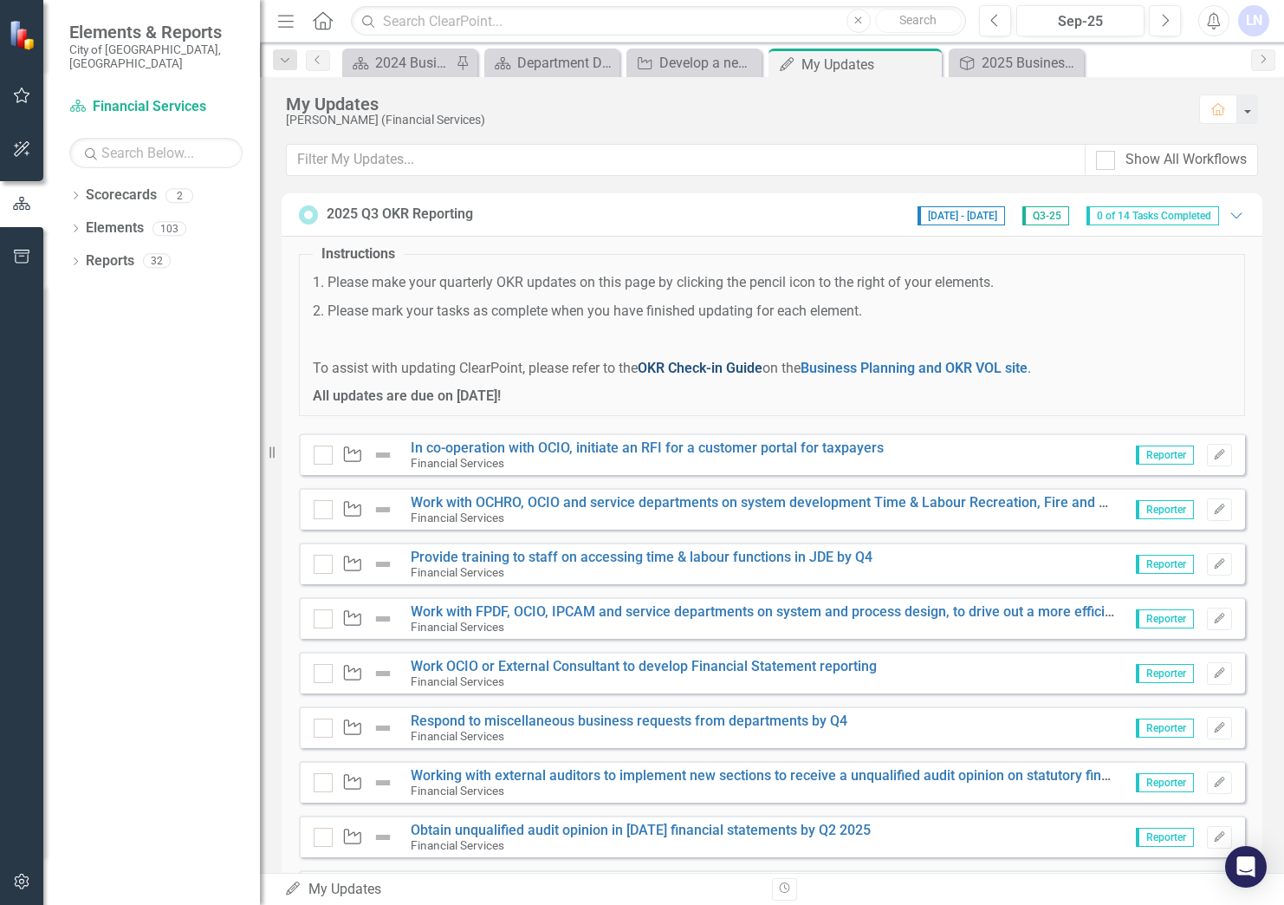
click at [699, 364] on link "OKR Check-in Guide" at bounding box center [700, 368] width 125 height 16
